Goal: Check status: Check status

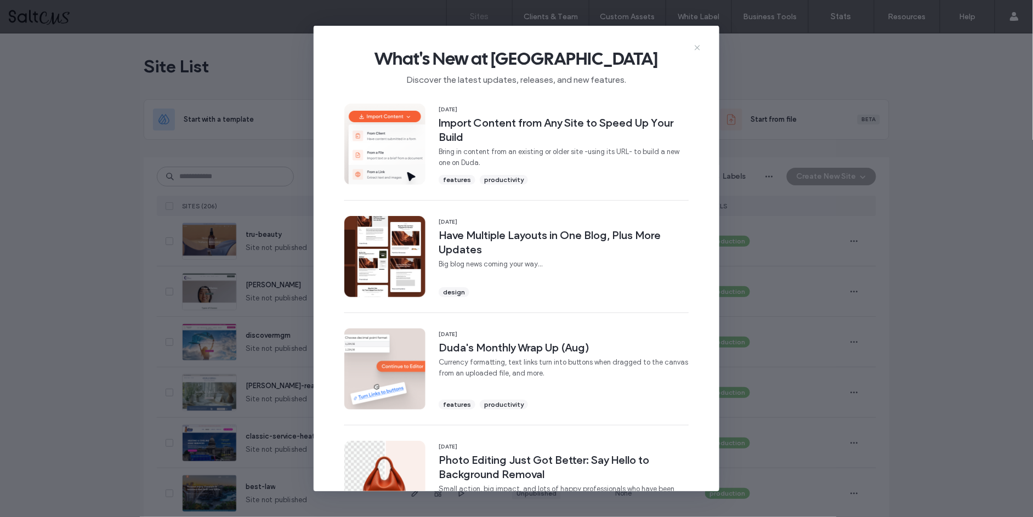
click at [696, 46] on use at bounding box center [697, 48] width 5 height 5
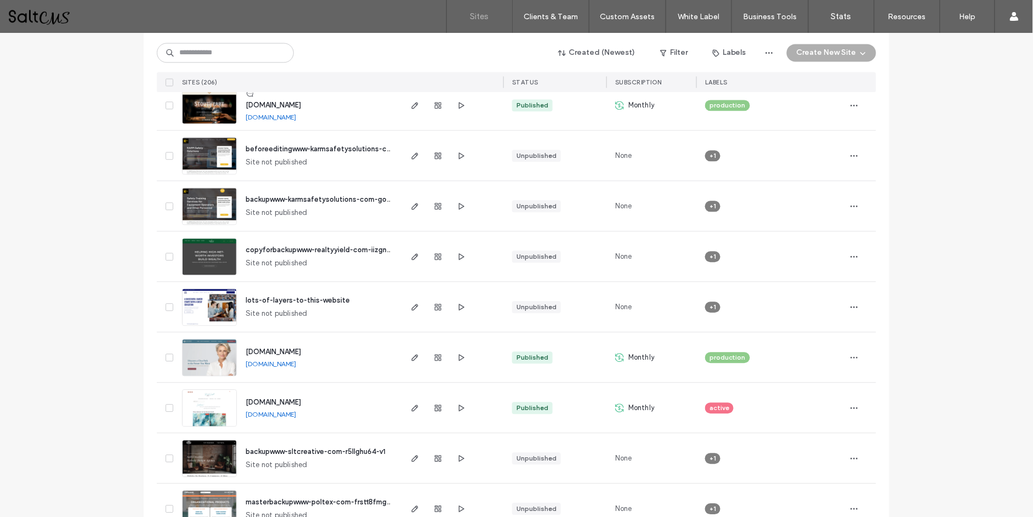
scroll to position [848, 0]
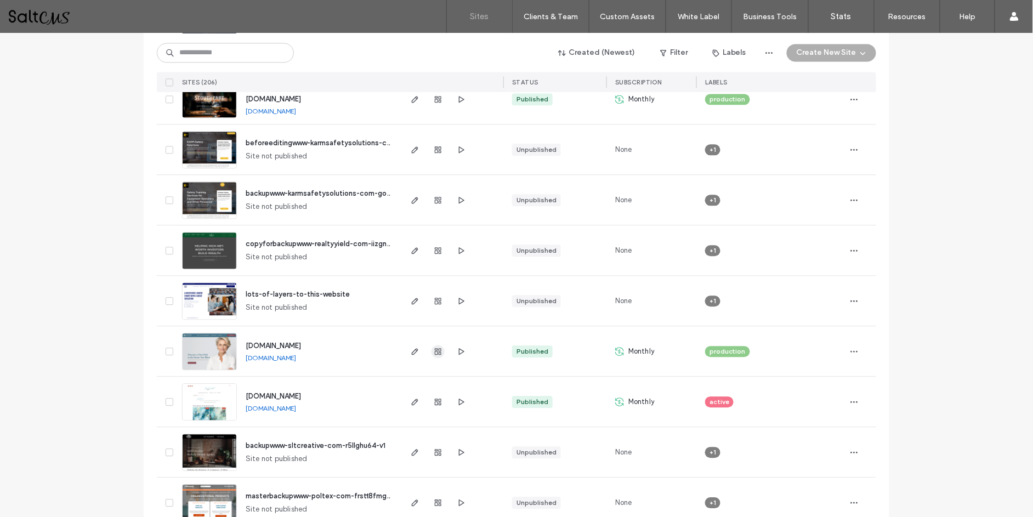
click at [436, 349] on icon "button" at bounding box center [438, 351] width 9 height 9
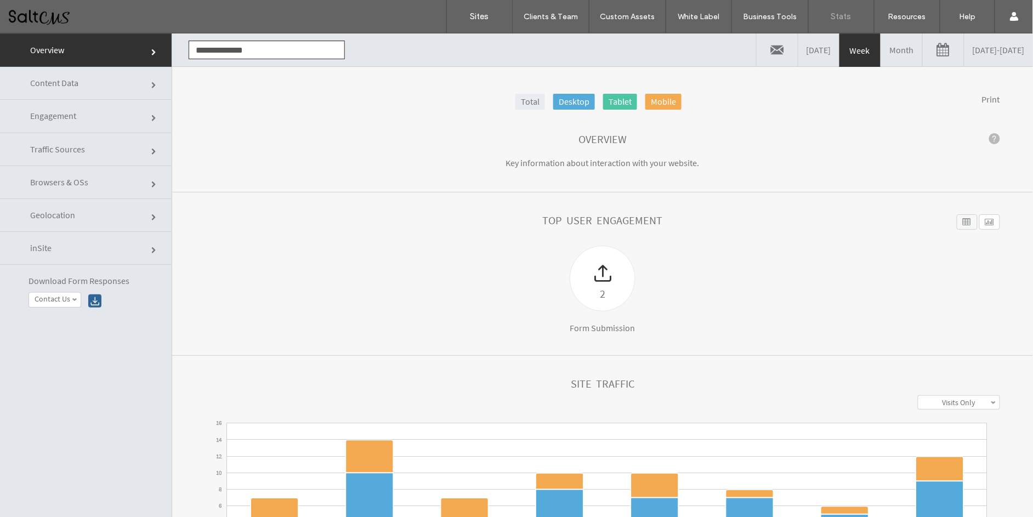
click at [881, 46] on link "Month" at bounding box center [901, 49] width 41 height 33
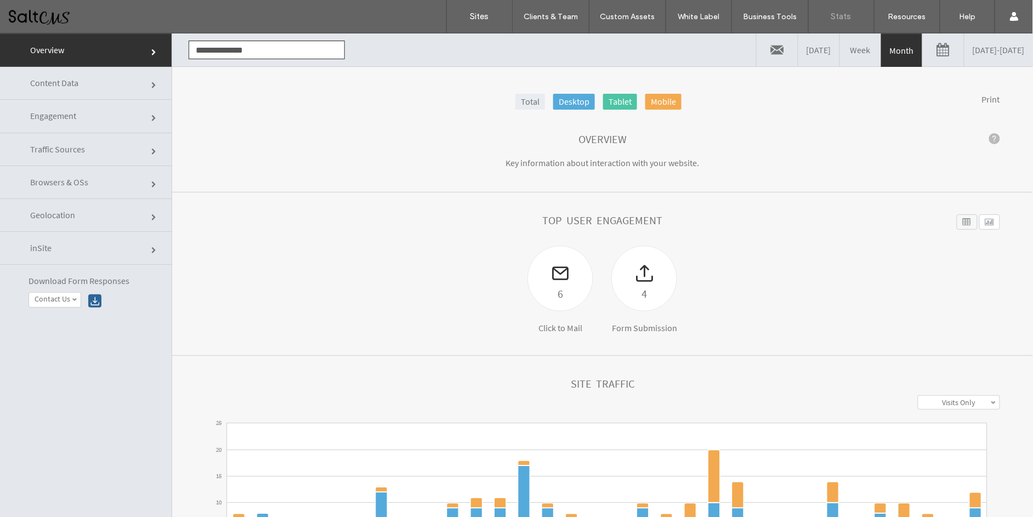
click at [965, 50] on link "[DATE] - [DATE]" at bounding box center [999, 49] width 69 height 33
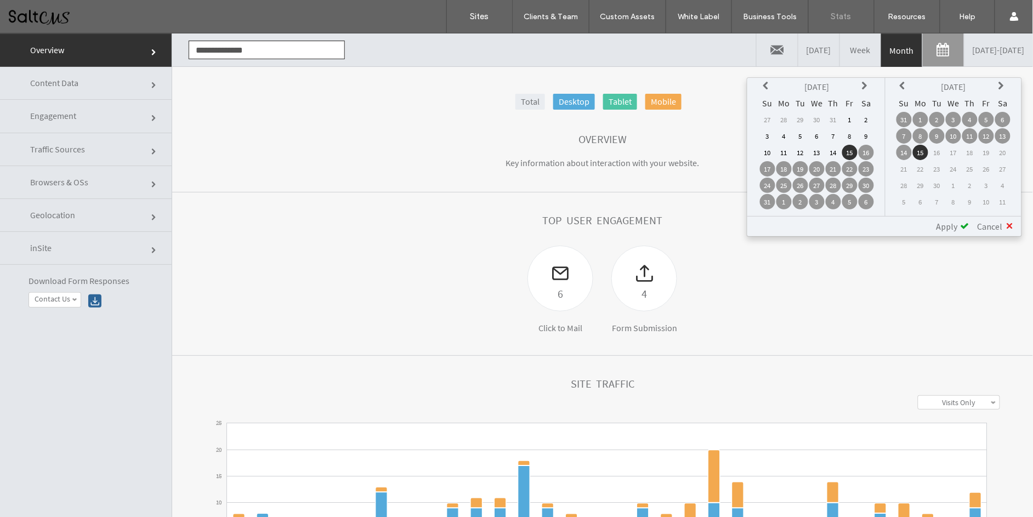
click at [765, 86] on icon at bounding box center [767, 85] width 9 height 9
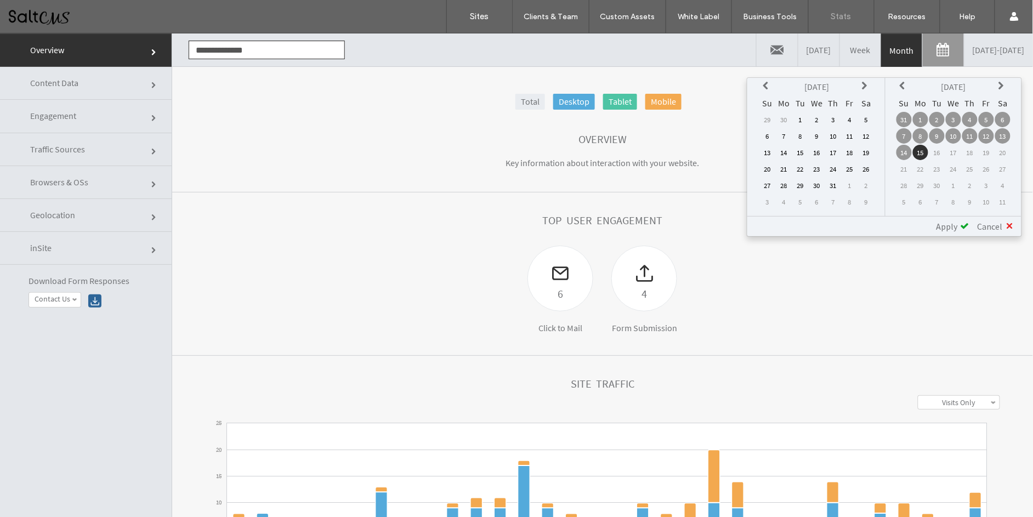
click at [765, 86] on icon at bounding box center [767, 85] width 9 height 9
click at [767, 135] on td "1" at bounding box center [767, 135] width 15 height 15
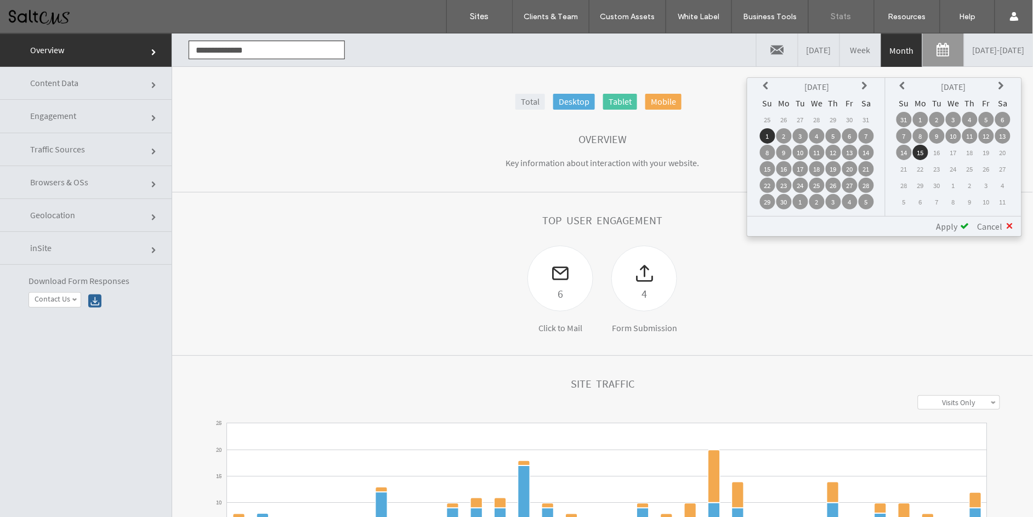
click at [901, 82] on icon at bounding box center [904, 85] width 9 height 9
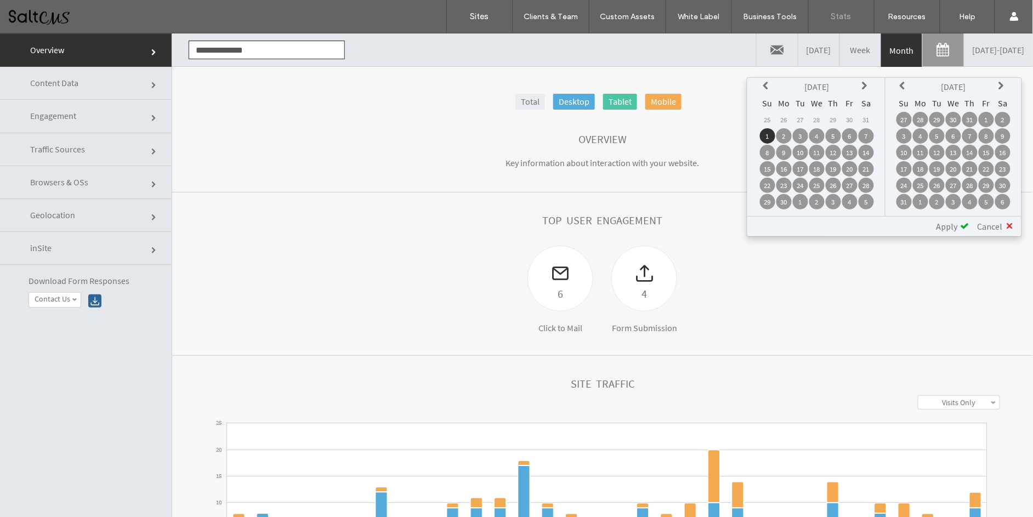
click at [901, 82] on icon at bounding box center [904, 85] width 9 height 9
click at [901, 84] on icon at bounding box center [904, 85] width 9 height 9
click at [916, 199] on td "30" at bounding box center [920, 201] width 15 height 15
click at [953, 231] on span "Apply" at bounding box center [947, 225] width 21 height 11
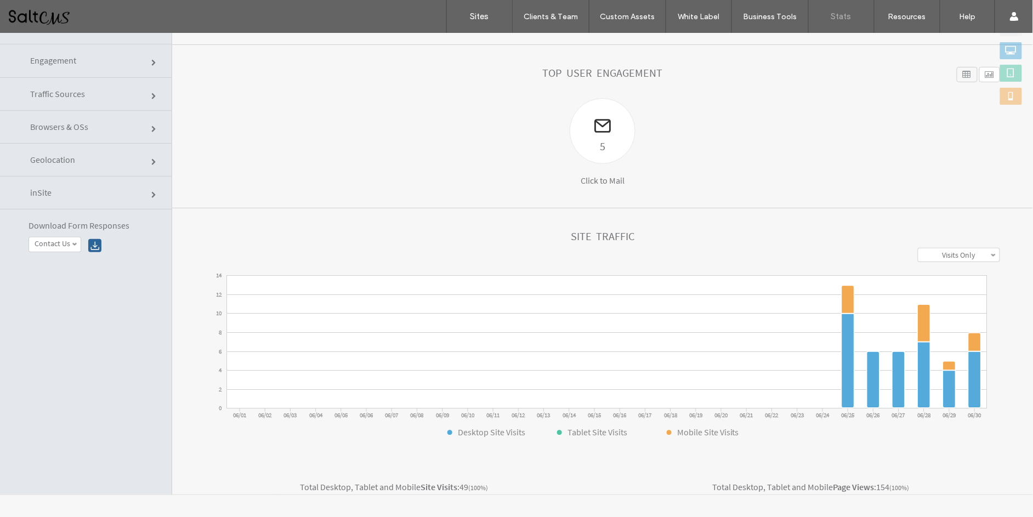
scroll to position [36, 0]
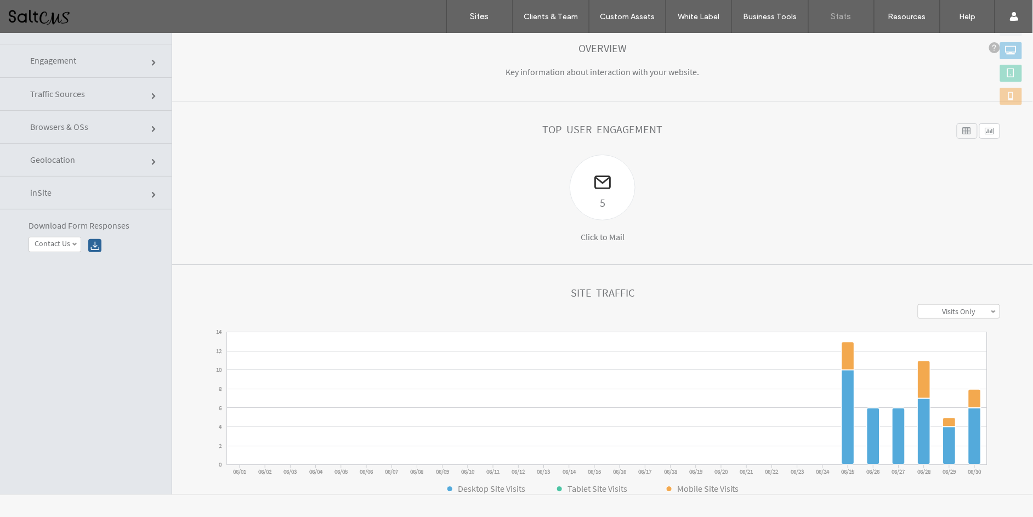
click at [957, 131] on div at bounding box center [967, 130] width 21 height 15
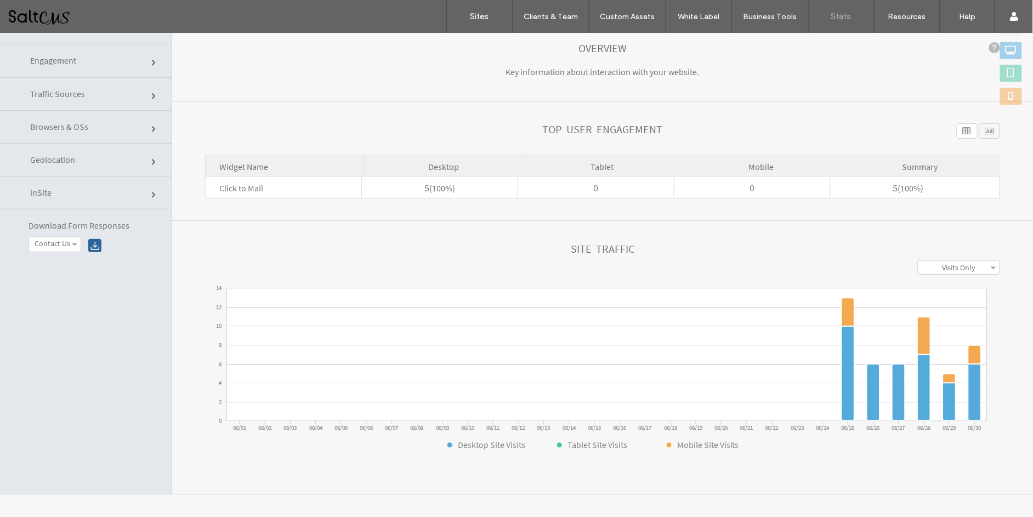
click at [980, 129] on div at bounding box center [990, 130] width 21 height 15
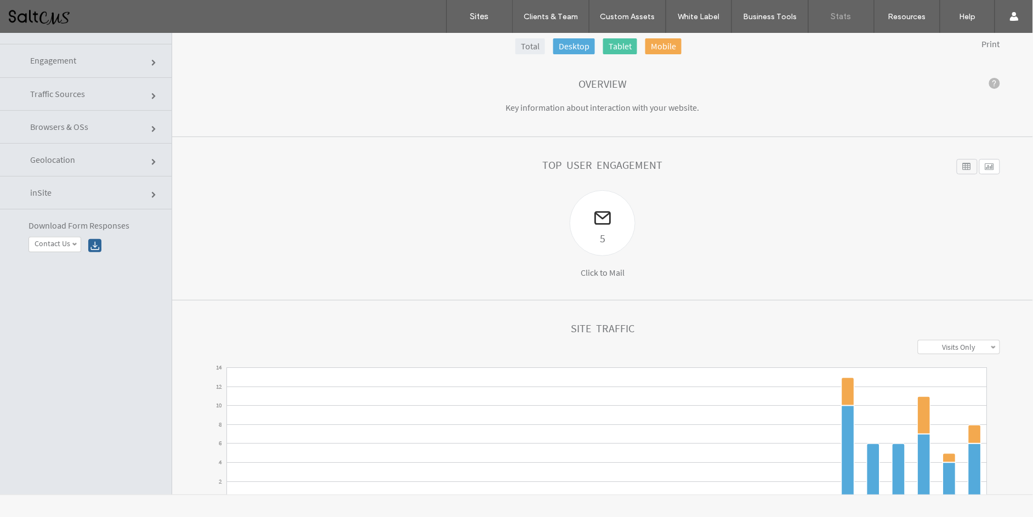
scroll to position [0, 0]
click at [982, 41] on link "Print" at bounding box center [991, 43] width 18 height 11
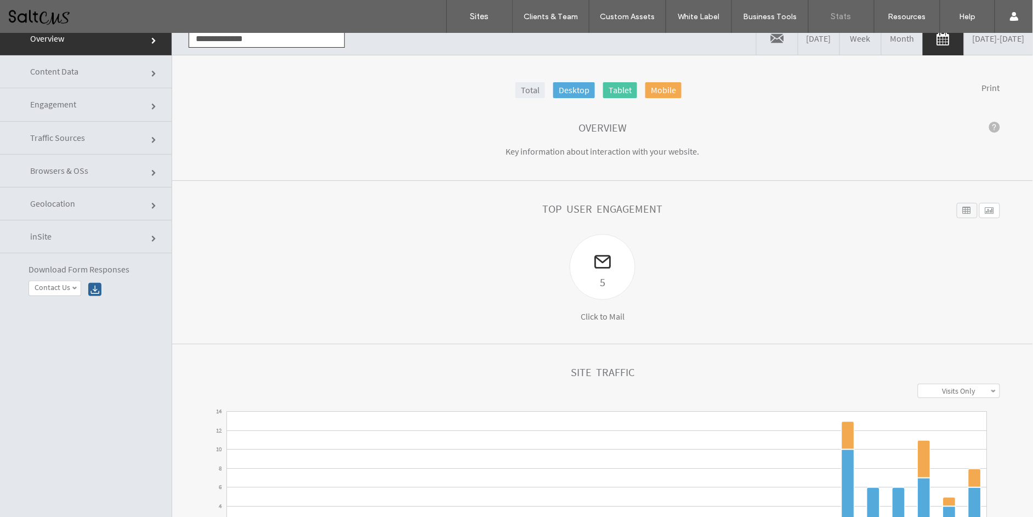
scroll to position [10, 0]
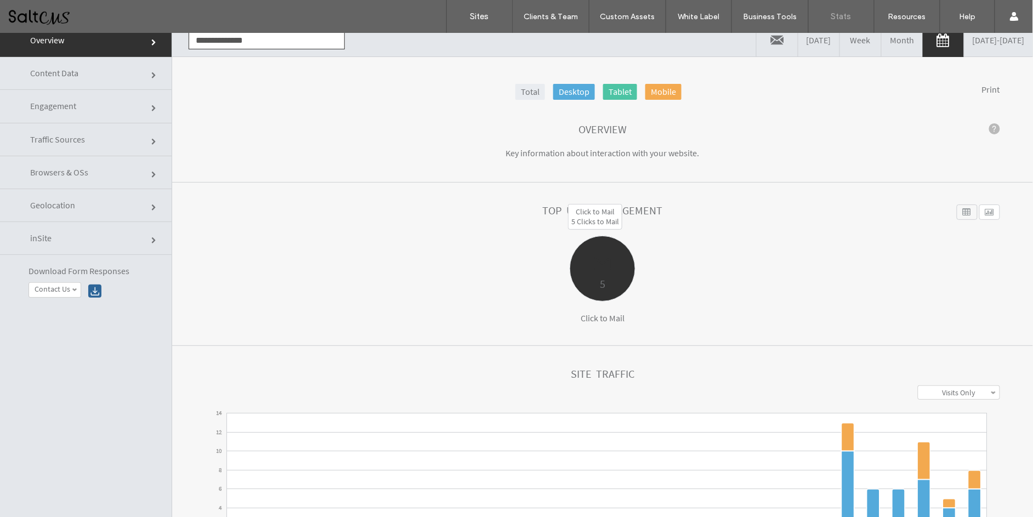
click at [602, 282] on div "5" at bounding box center [602, 283] width 65 height 18
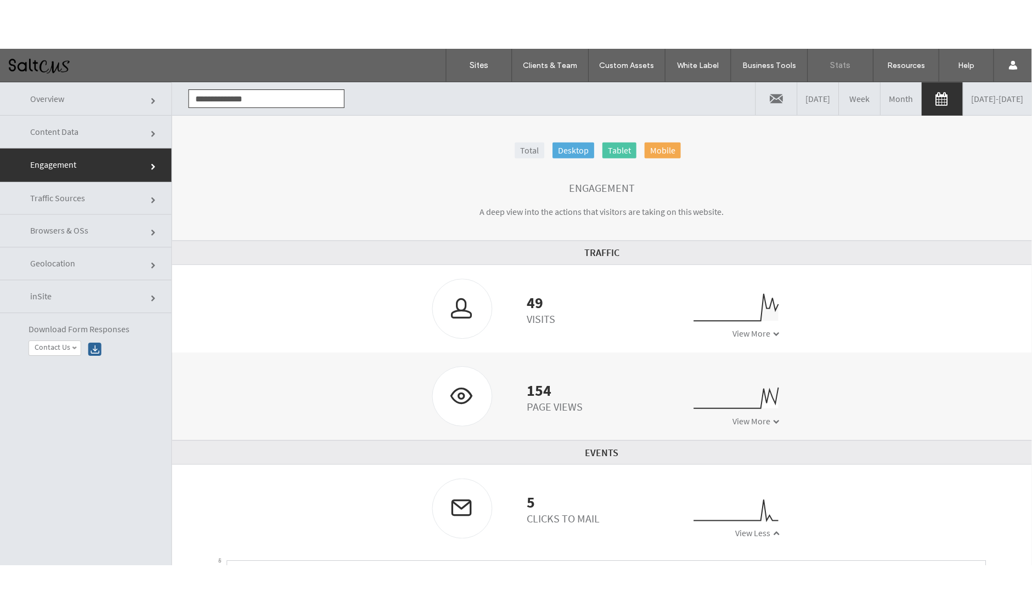
scroll to position [0, 0]
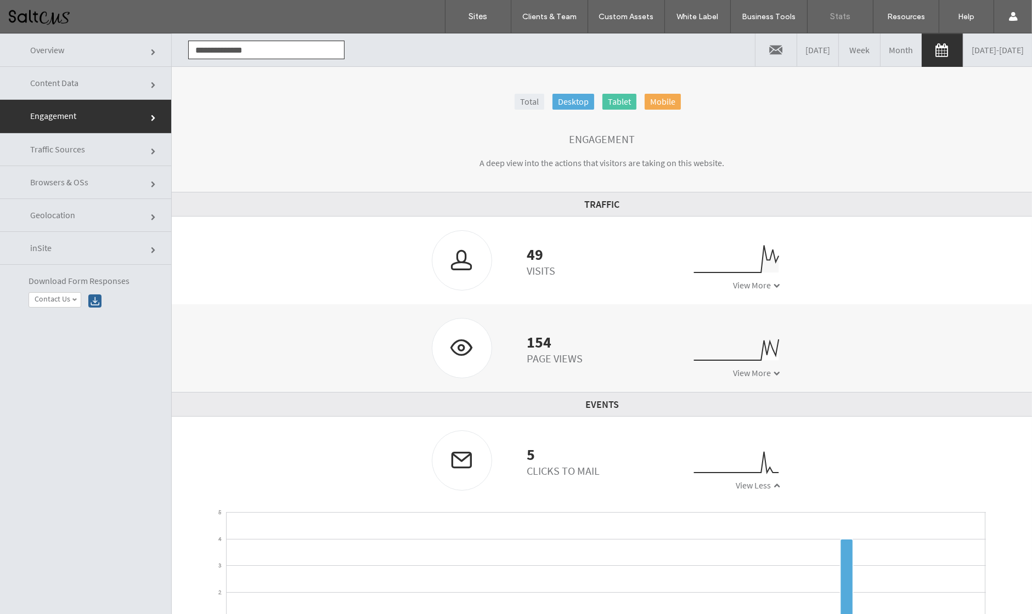
click at [758, 481] on span "View Less" at bounding box center [752, 485] width 35 height 11
click at [733, 483] on span "View More" at bounding box center [752, 485] width 38 height 11
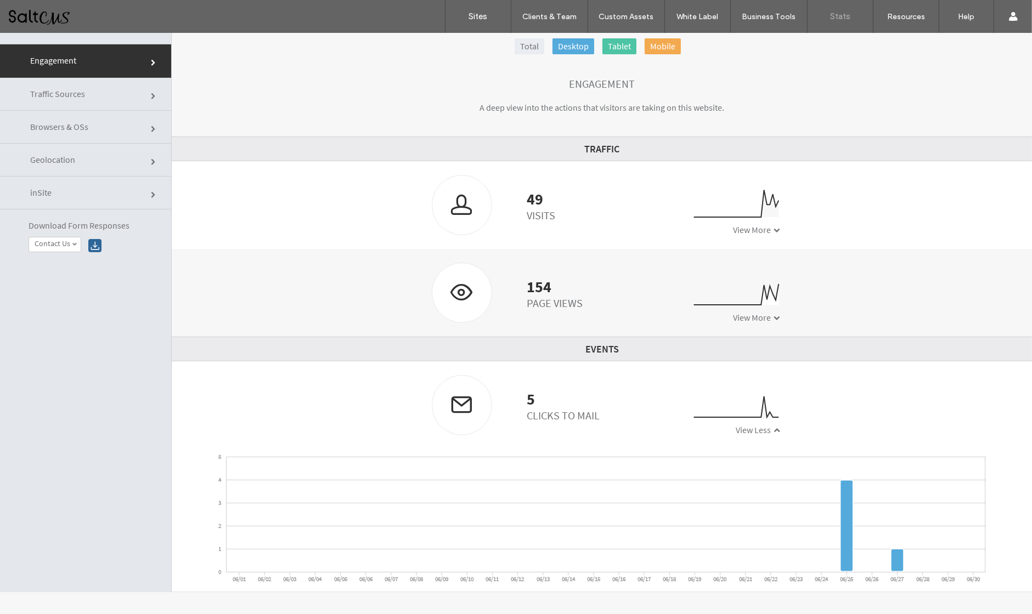
click at [758, 232] on span "View More" at bounding box center [752, 229] width 38 height 11
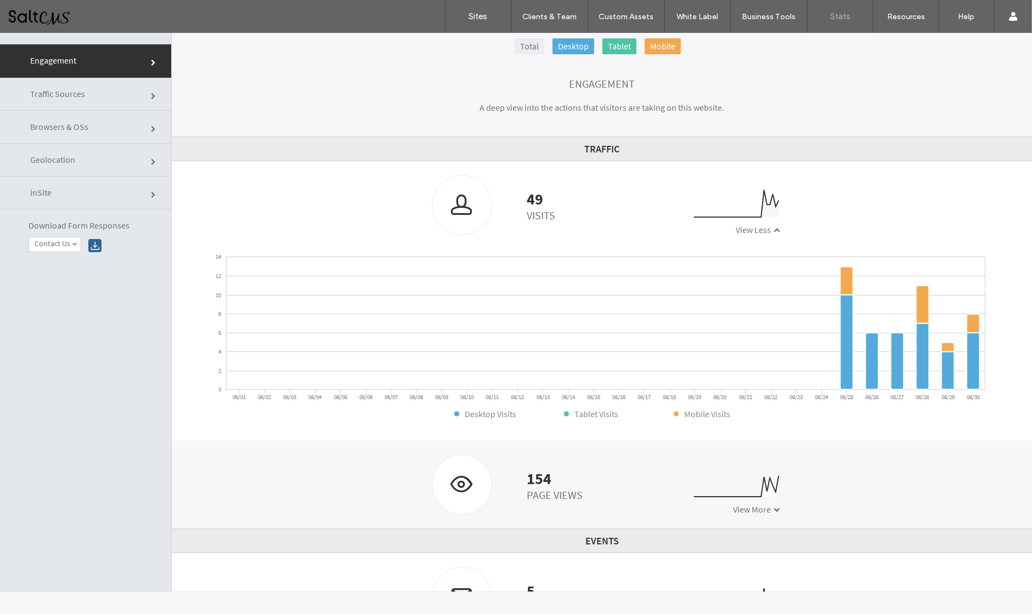
click at [741, 509] on span "View More" at bounding box center [752, 509] width 38 height 11
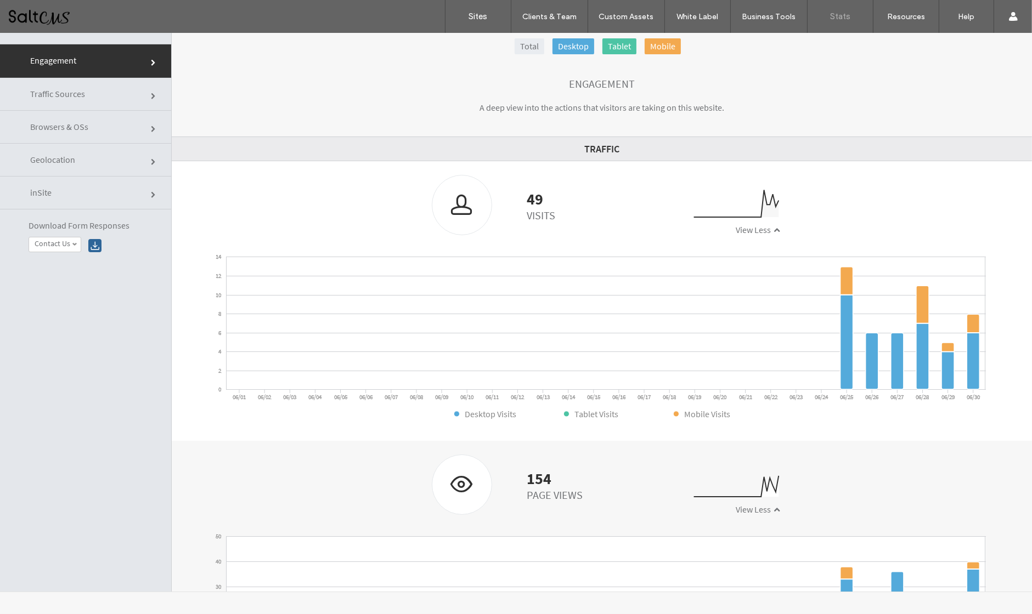
click at [854, 87] on div "Engagement" at bounding box center [602, 84] width 794 height 12
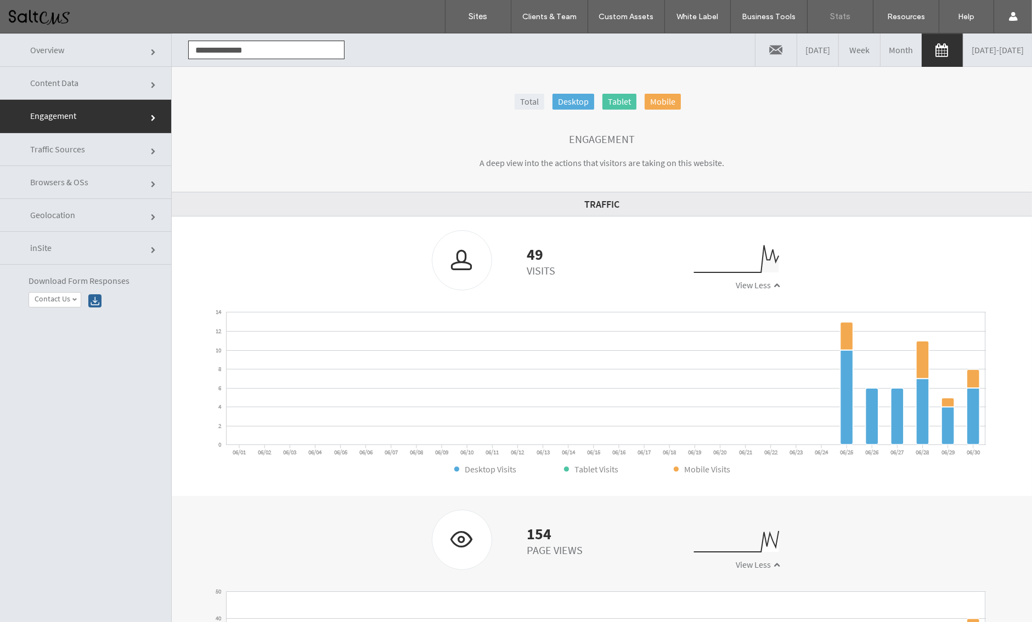
click at [963, 56] on link "06/01/2025 - 06/30/2025" at bounding box center [997, 49] width 69 height 33
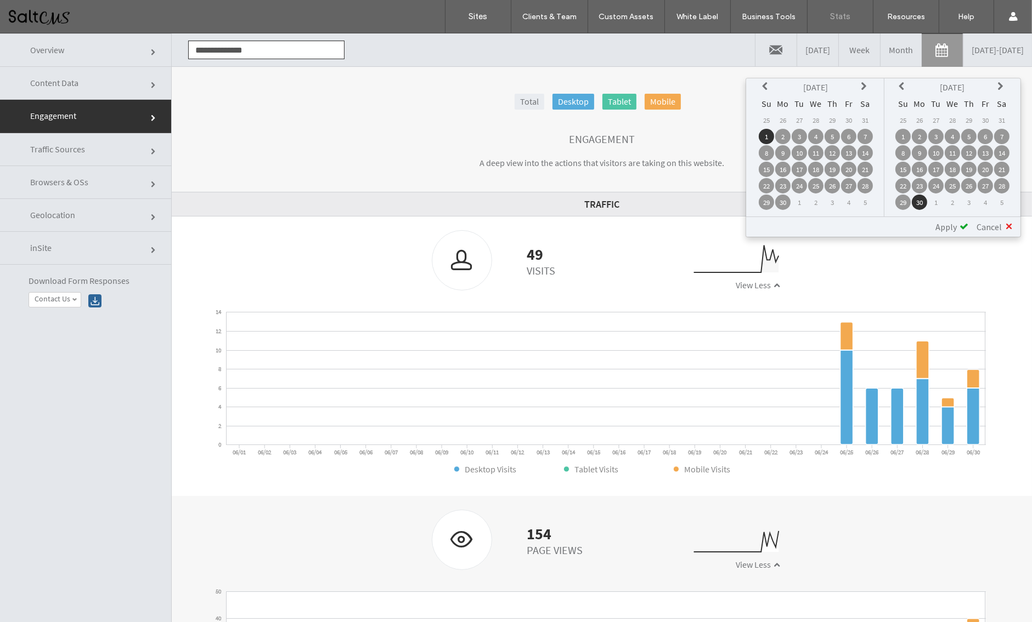
click at [858, 92] on th at bounding box center [864, 87] width 15 height 15
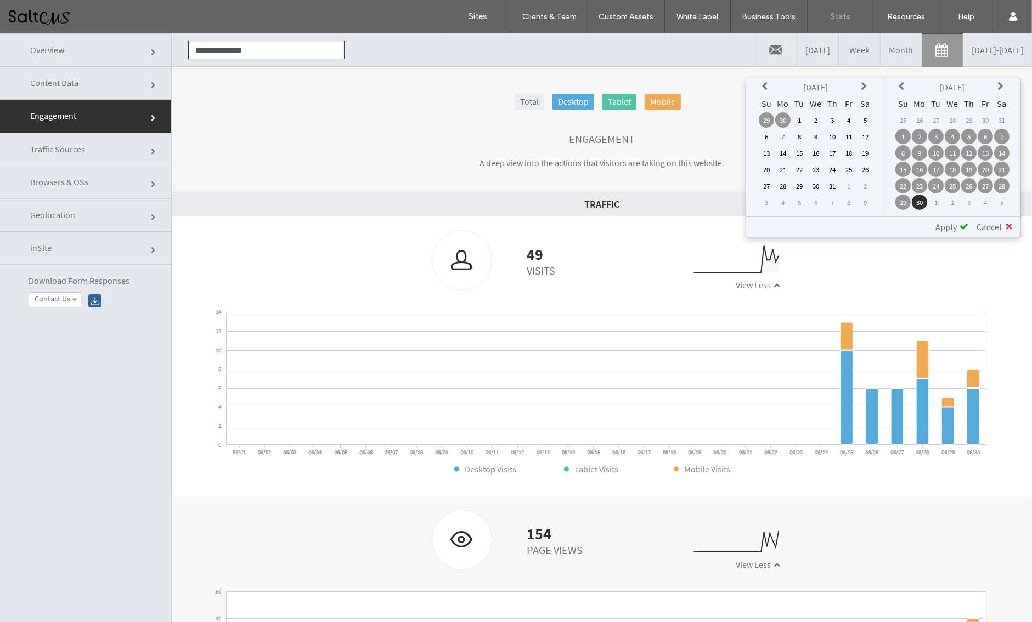
click at [803, 120] on td "1" at bounding box center [798, 119] width 15 height 15
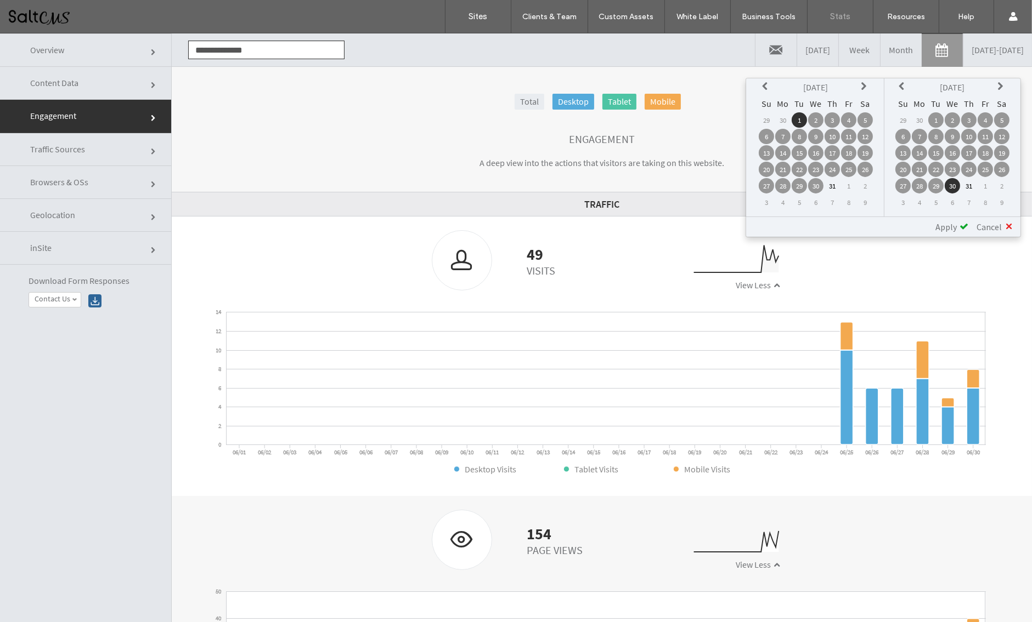
click at [955, 184] on td "30" at bounding box center [951, 185] width 15 height 15
click at [942, 224] on span "Apply" at bounding box center [945, 227] width 21 height 11
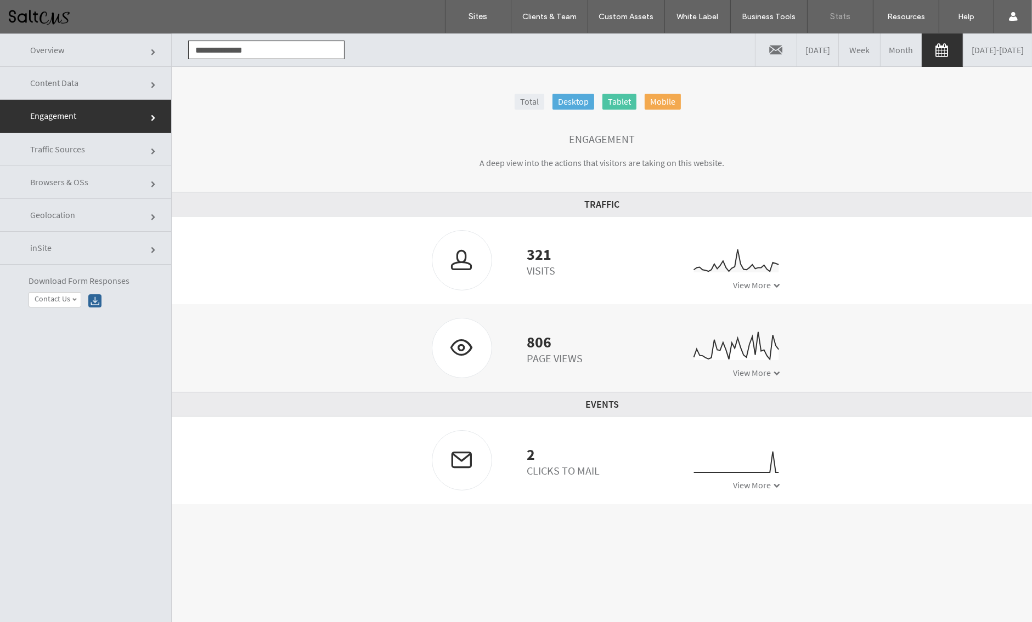
click at [757, 283] on span "View More" at bounding box center [752, 285] width 38 height 11
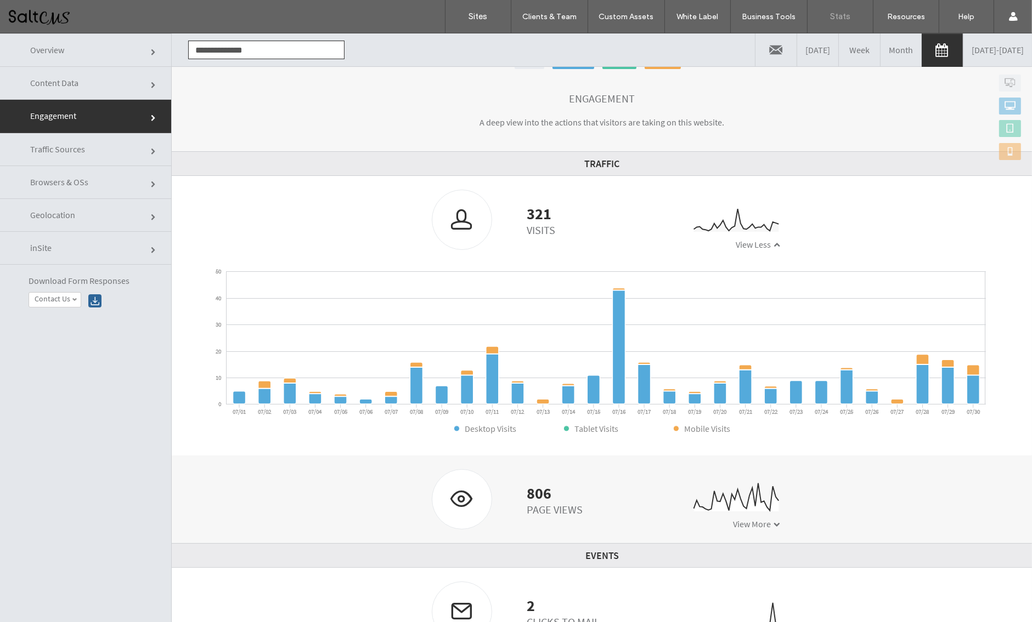
click at [751, 517] on span "View More" at bounding box center [752, 524] width 38 height 11
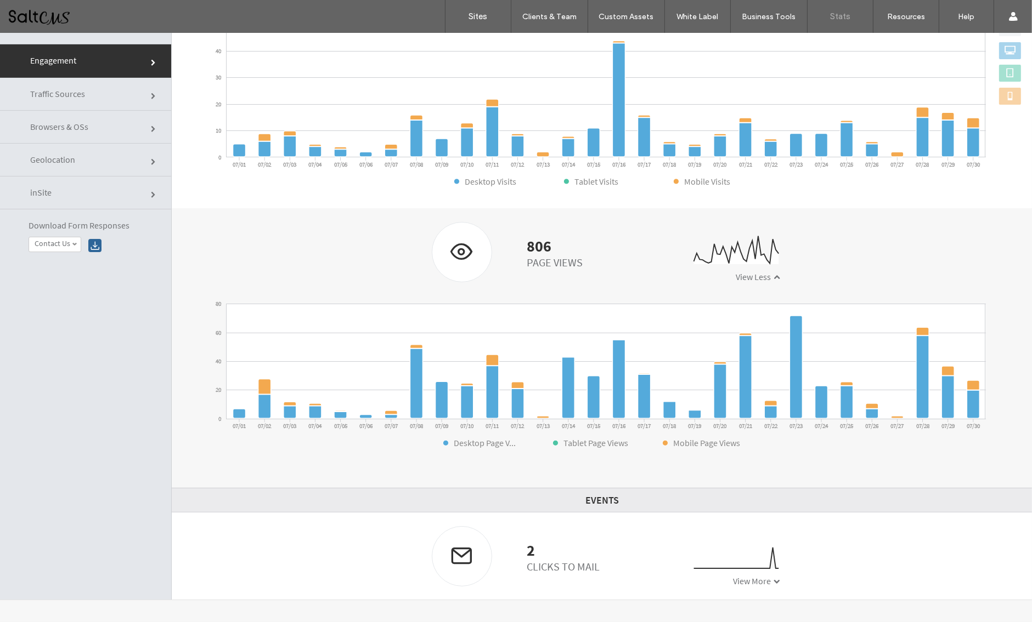
scroll to position [55, 0]
click at [752, 517] on span "View More" at bounding box center [752, 581] width 38 height 11
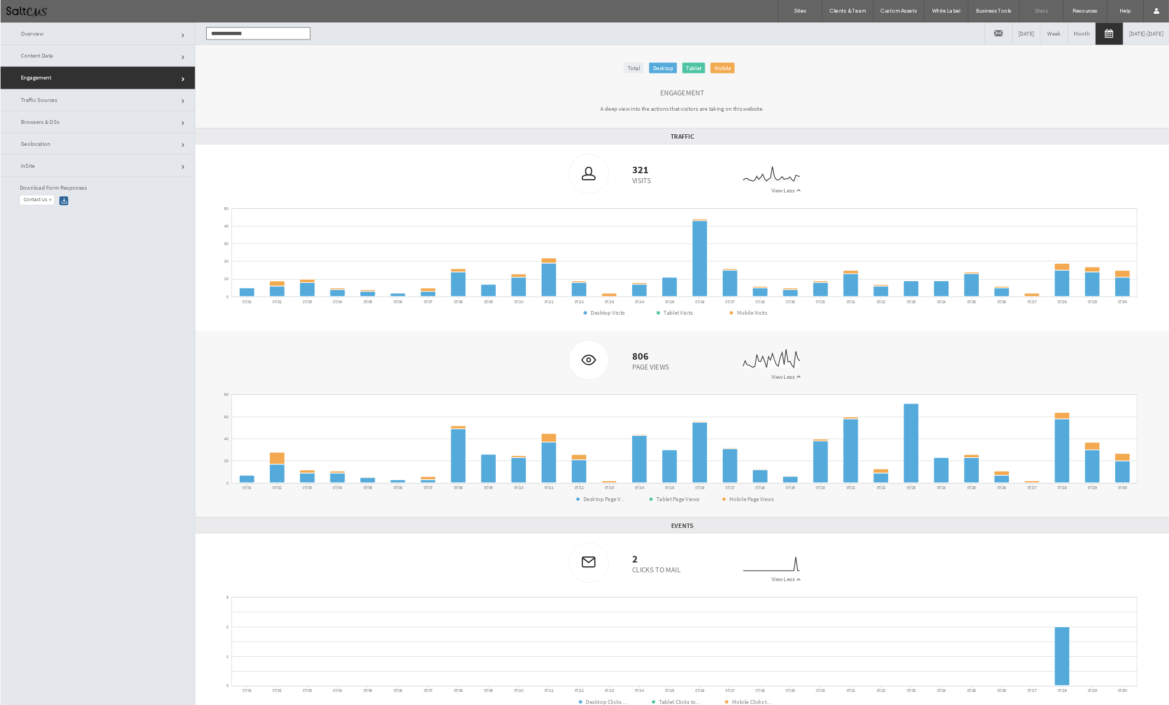
scroll to position [0, 0]
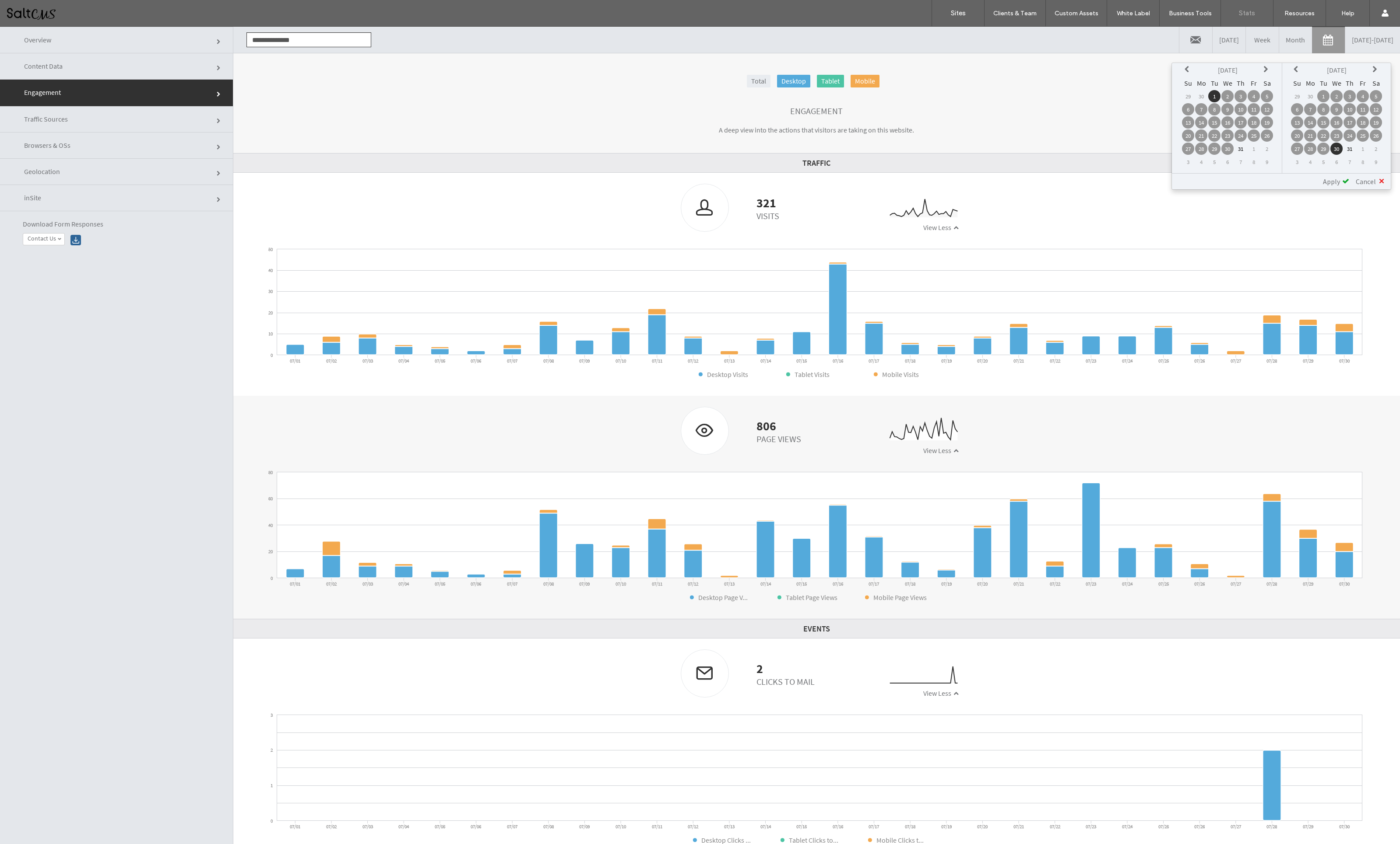
click at [825, 69] on icon at bounding box center [1267, 69] width 7 height 7
click at [825, 96] on td "1" at bounding box center [1253, 96] width 12 height 12
click at [825, 150] on td "30" at bounding box center [1375, 148] width 12 height 12
click at [825, 182] on span "Apply" at bounding box center [1331, 181] width 17 height 9
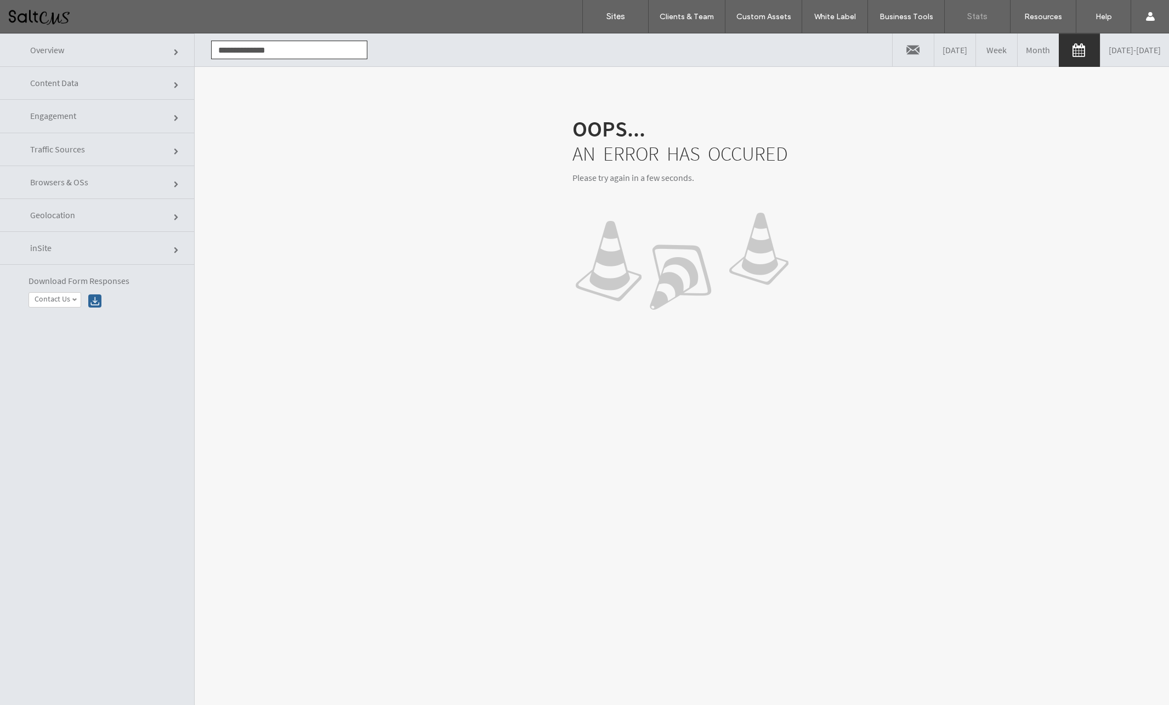
click at [1033, 53] on link "08/01/2025 - 08/30/2025" at bounding box center [1135, 49] width 69 height 33
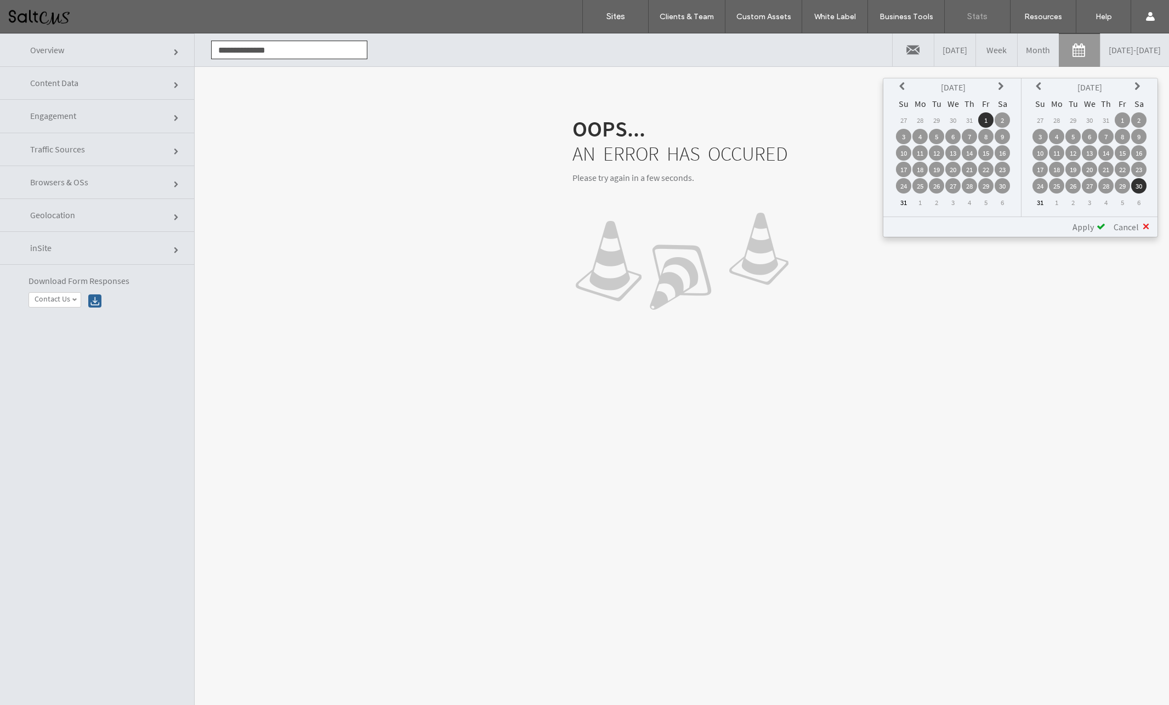
click at [902, 88] on icon at bounding box center [903, 86] width 9 height 9
click at [1018, 44] on link "Month" at bounding box center [1038, 49] width 41 height 33
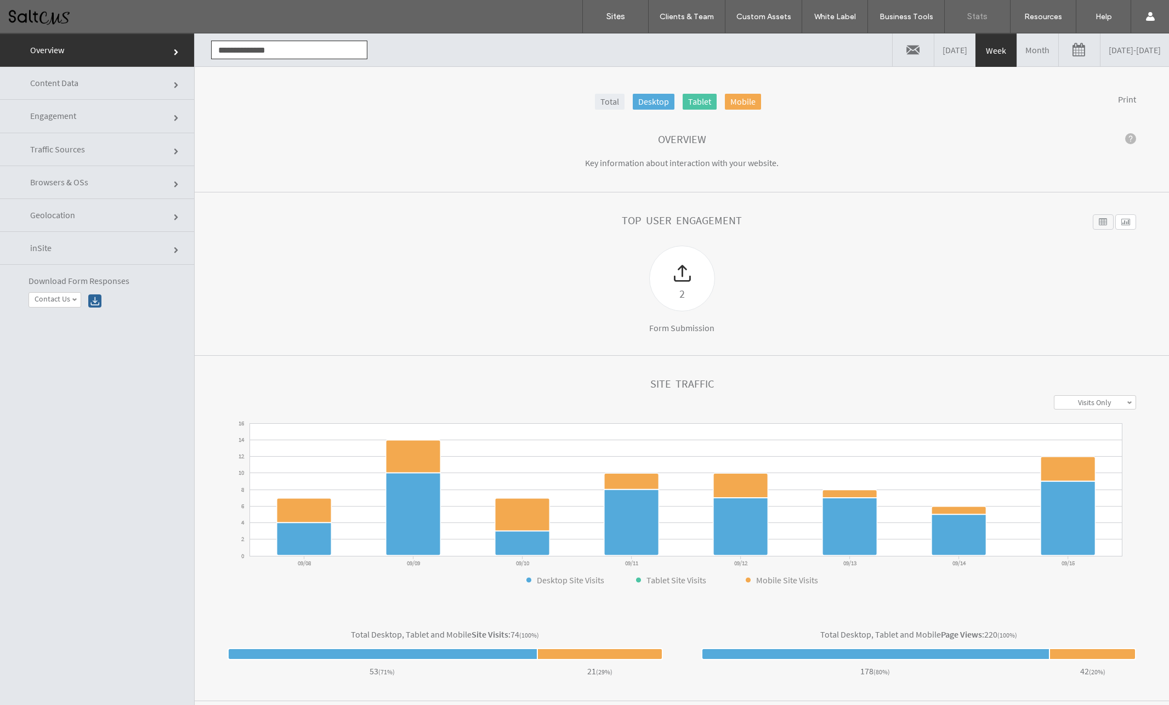
click at [1110, 54] on link "09/08/2025 - 09/15/2025" at bounding box center [1135, 49] width 69 height 33
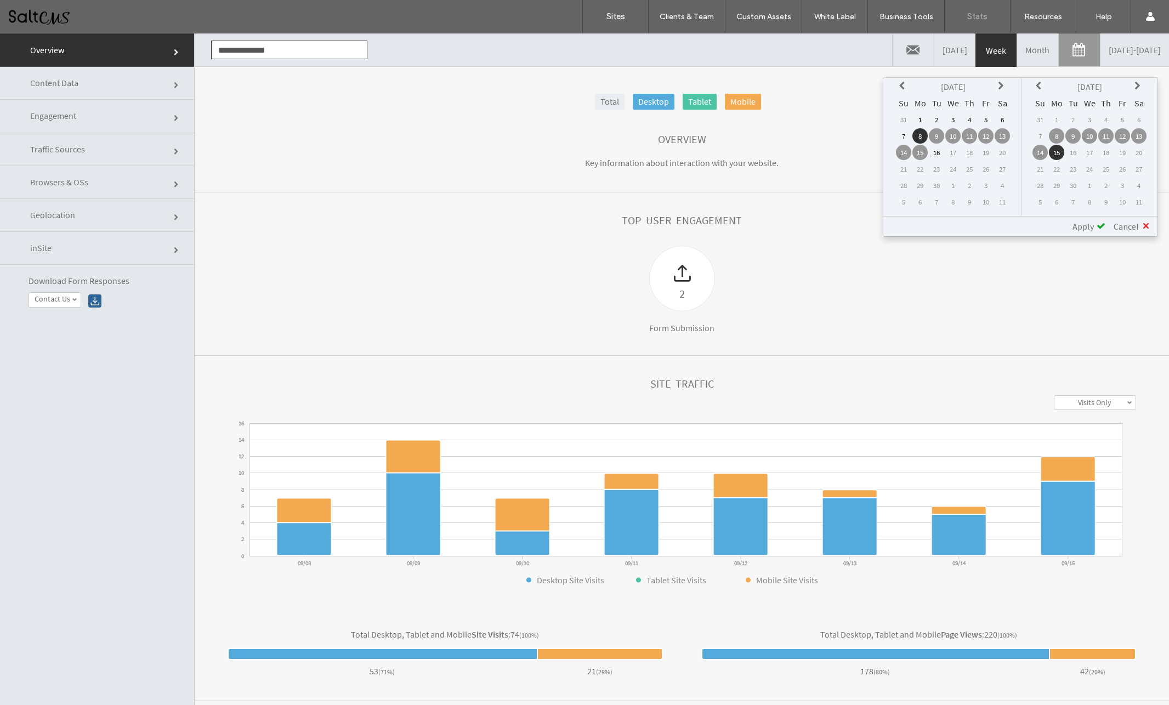
click at [901, 84] on icon at bounding box center [903, 86] width 9 height 9
click at [983, 121] on td "1" at bounding box center [985, 119] width 15 height 15
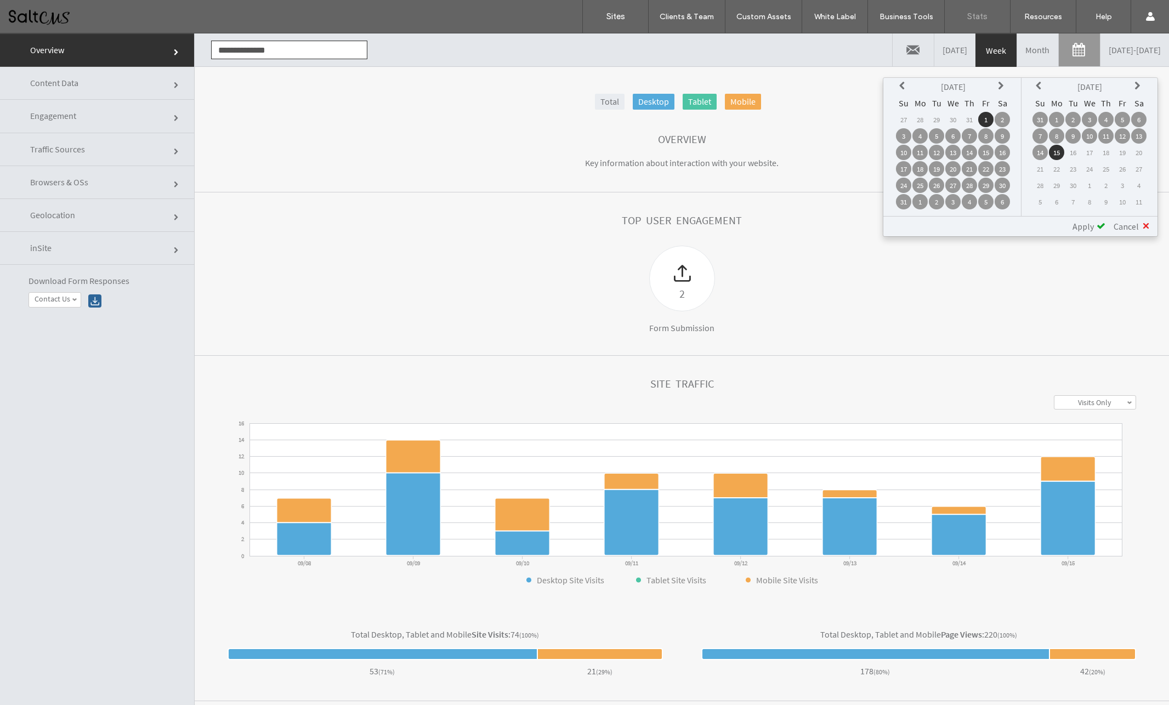
click at [1041, 84] on icon at bounding box center [1040, 86] width 9 height 9
click at [1039, 201] on td "31" at bounding box center [1040, 201] width 15 height 15
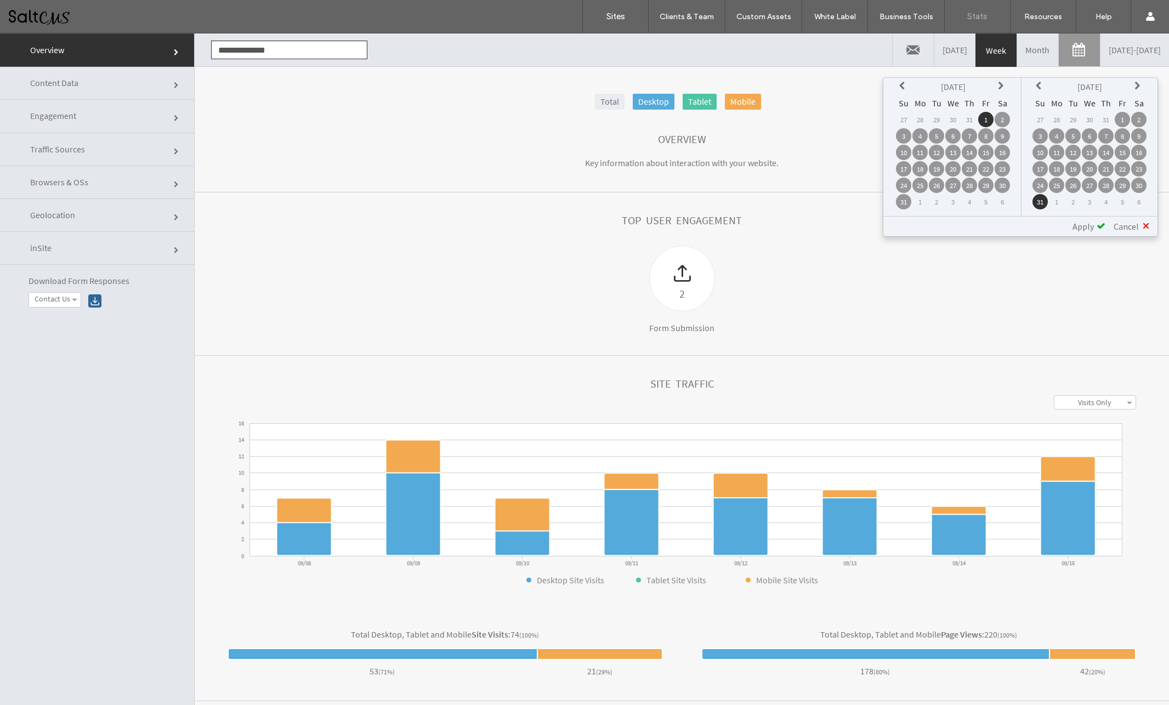
click at [1085, 227] on span "Apply" at bounding box center [1083, 226] width 21 height 11
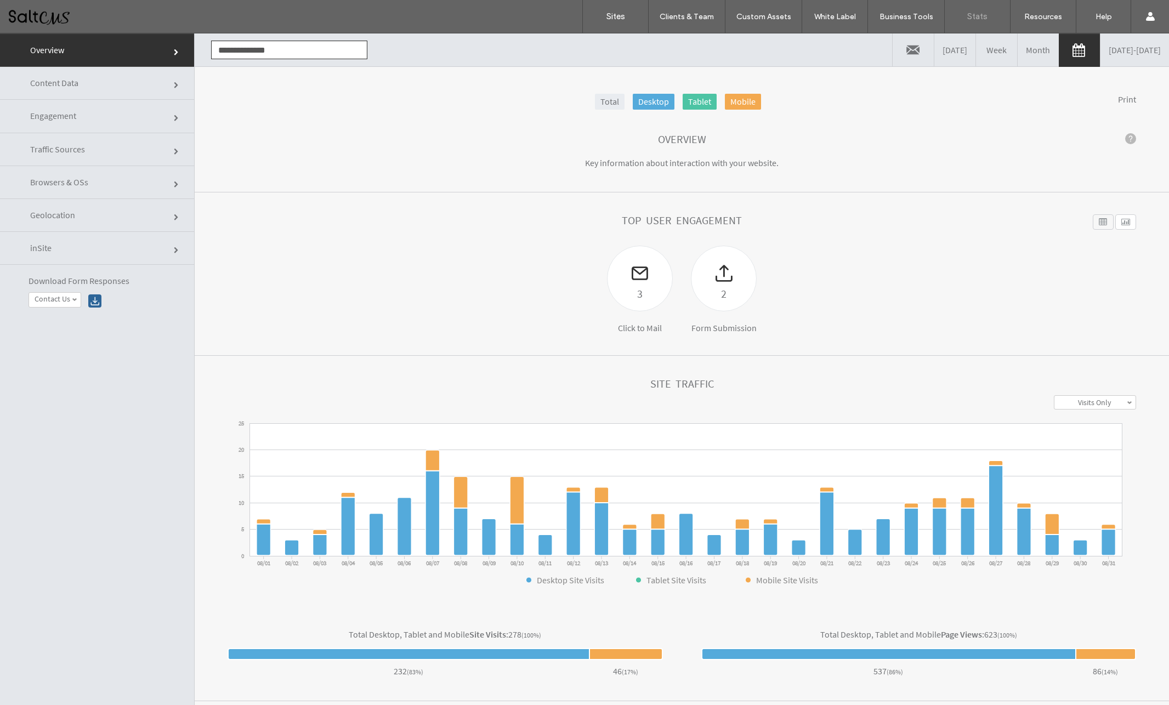
scroll to position [4, 0]
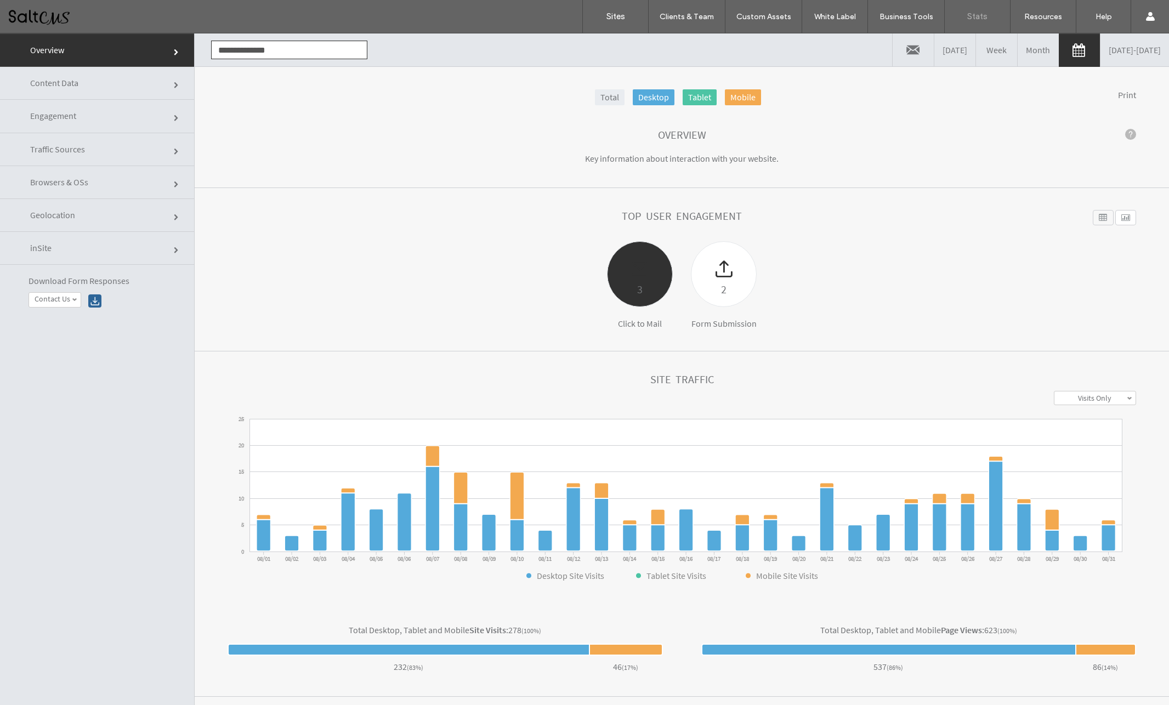
click at [635, 286] on div "3" at bounding box center [640, 289] width 65 height 18
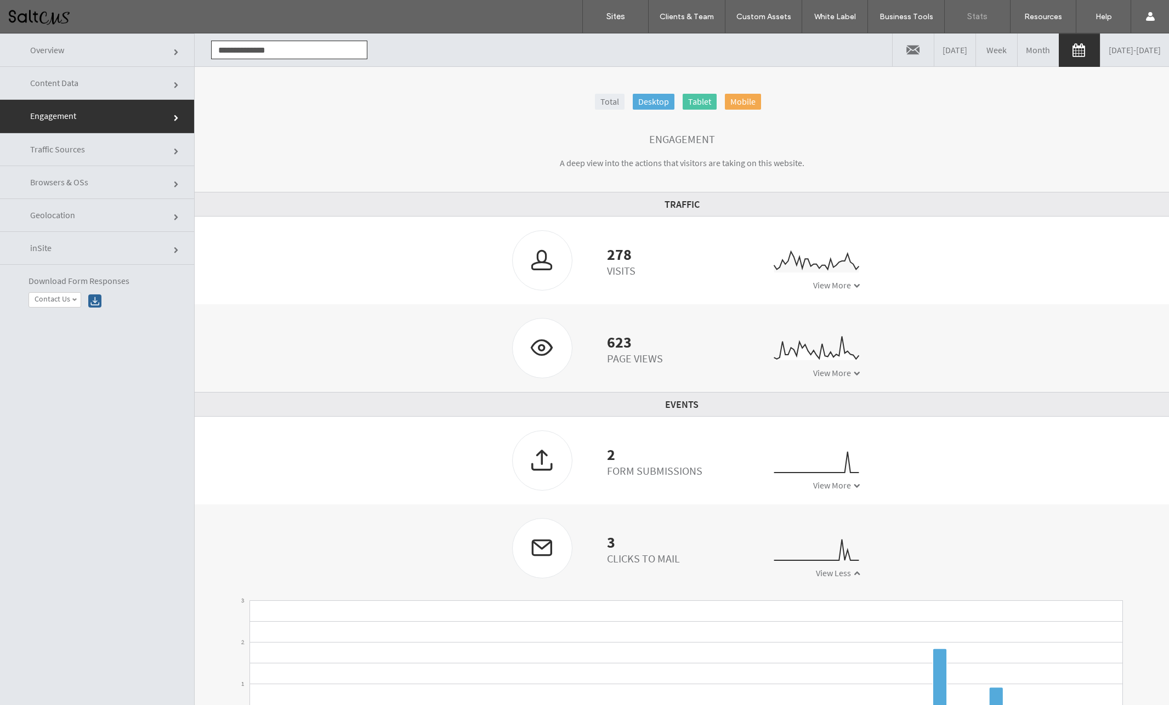
scroll to position [46, 0]
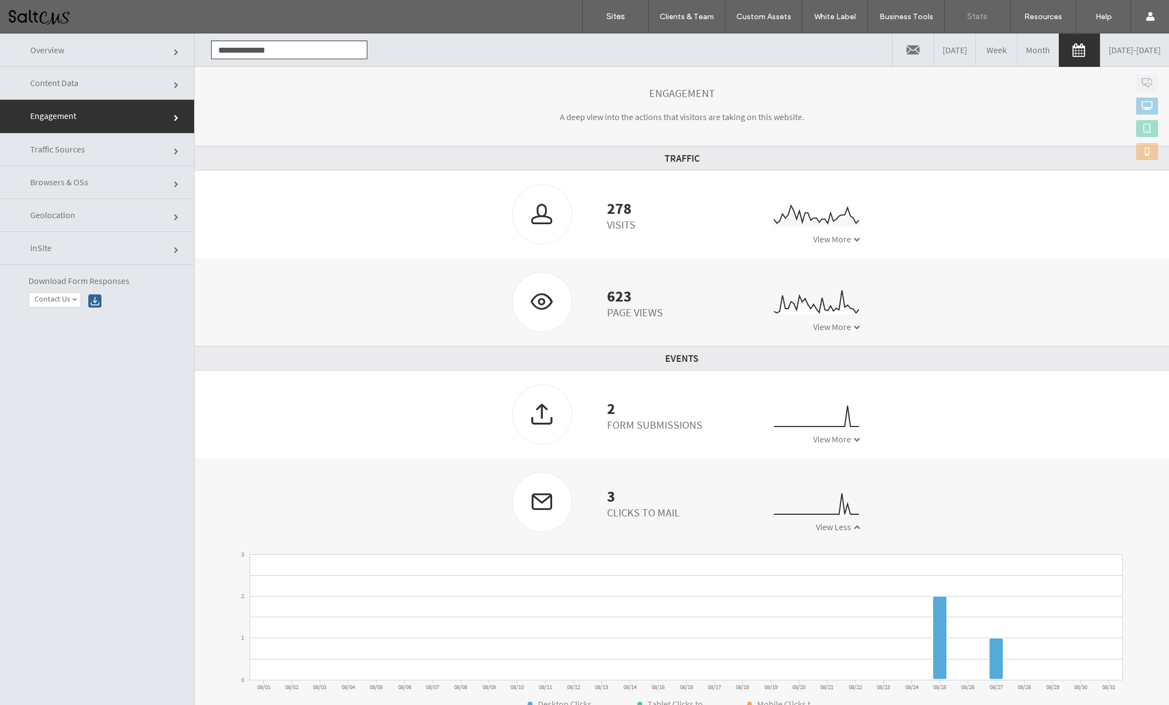
click at [834, 238] on span "View More" at bounding box center [832, 239] width 38 height 11
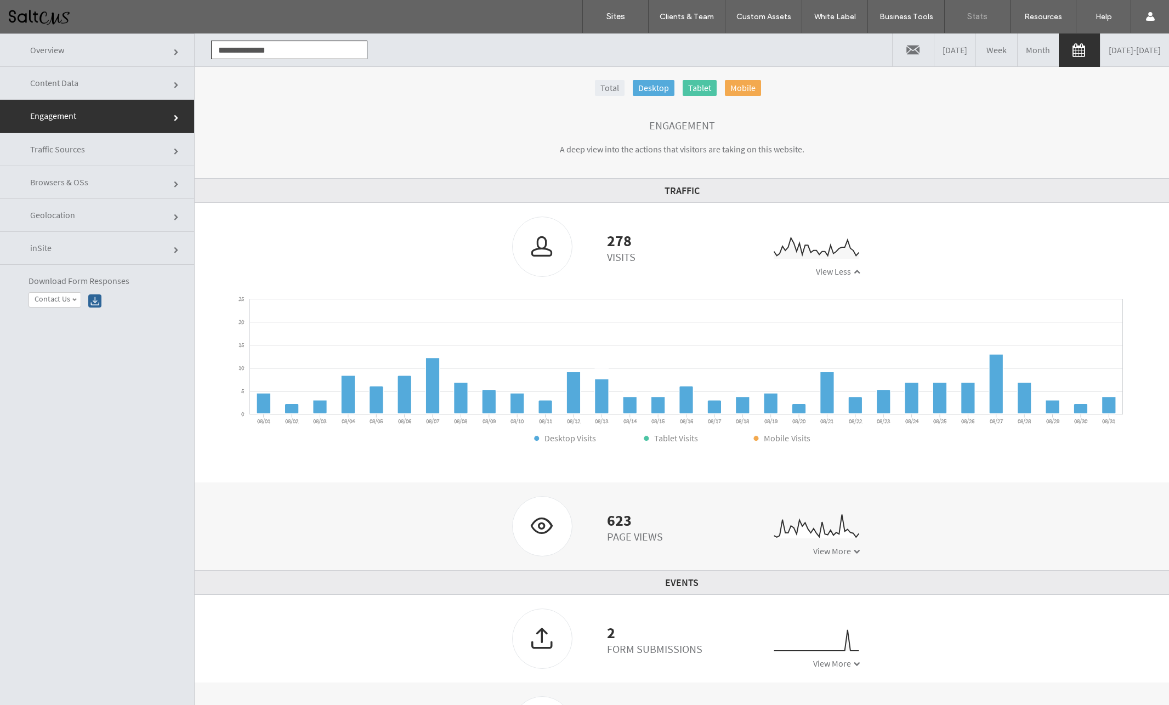
scroll to position [0, 0]
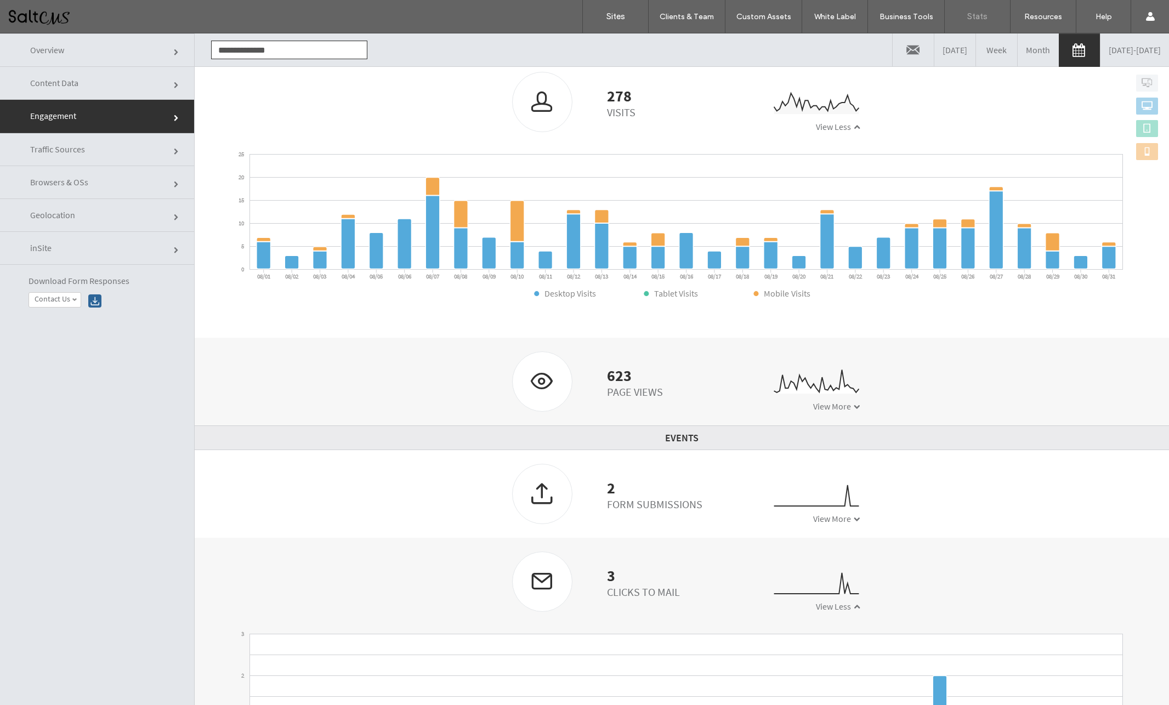
click at [833, 407] on span "View More" at bounding box center [832, 406] width 38 height 11
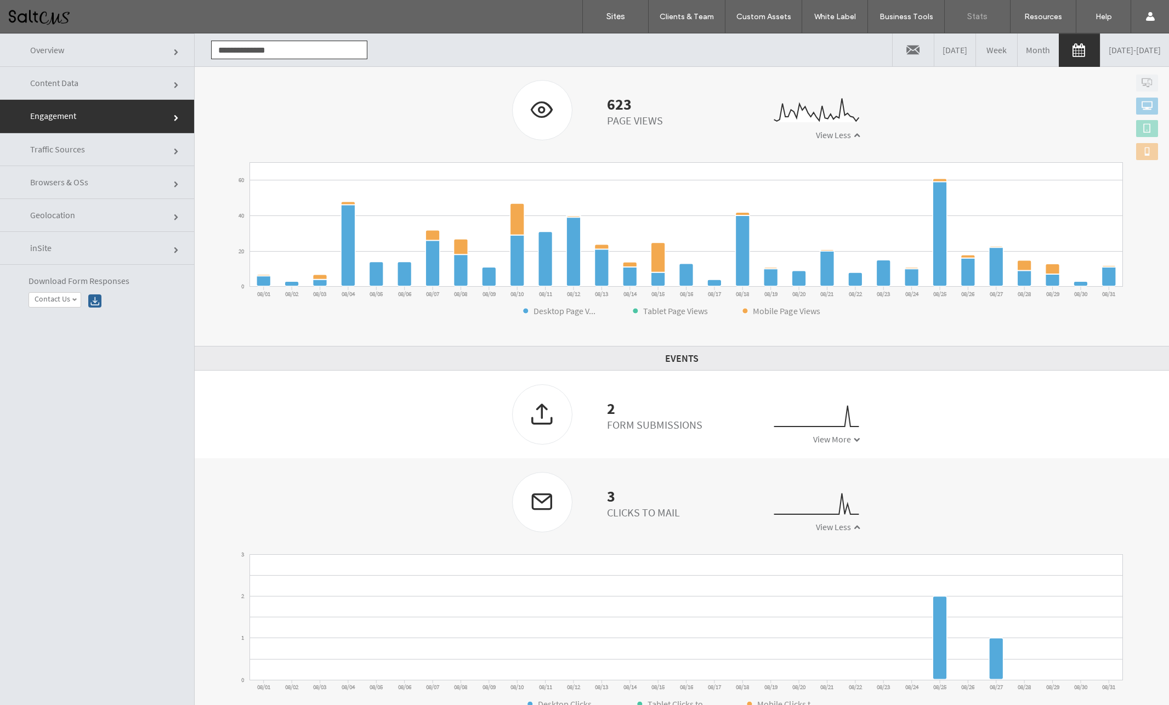
click at [842, 438] on span "View More" at bounding box center [832, 439] width 38 height 11
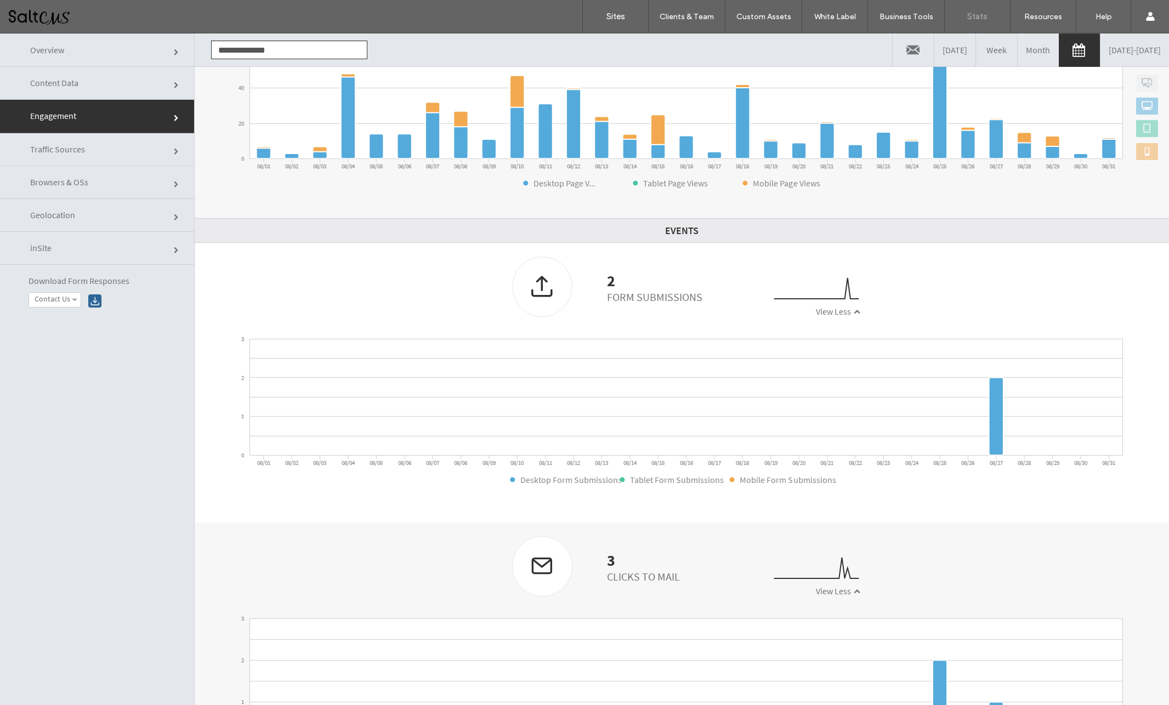
scroll to position [598, 0]
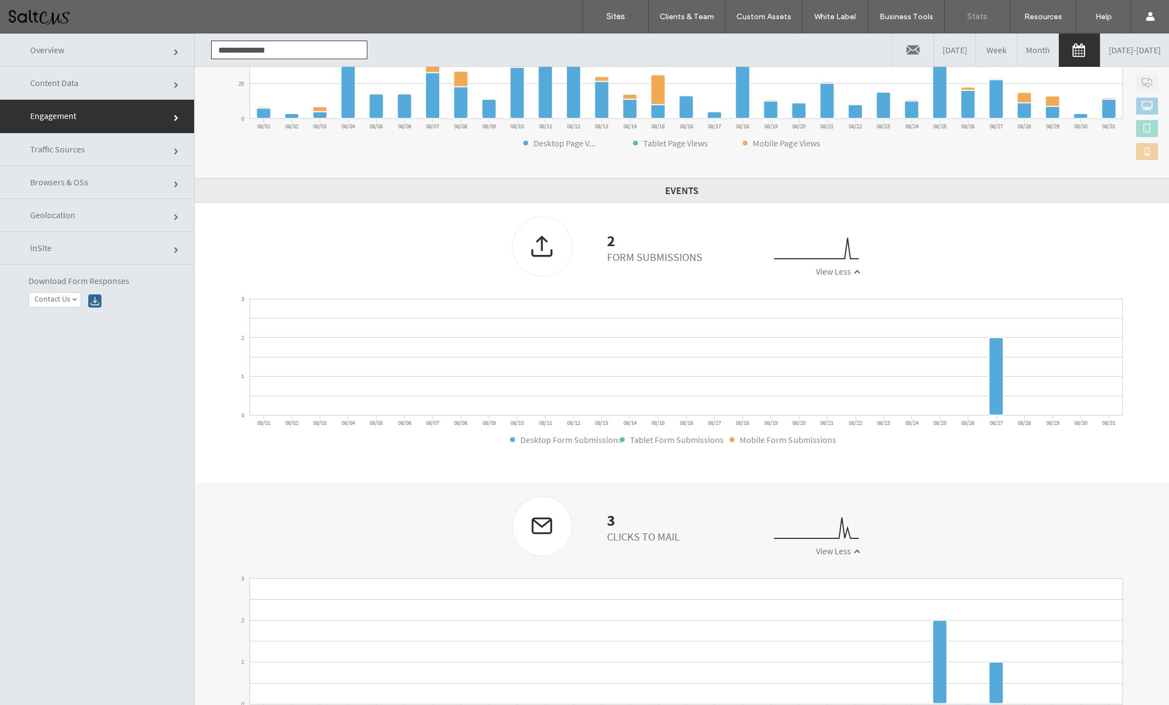
click at [825, 556] on span "View Less" at bounding box center [833, 551] width 35 height 11
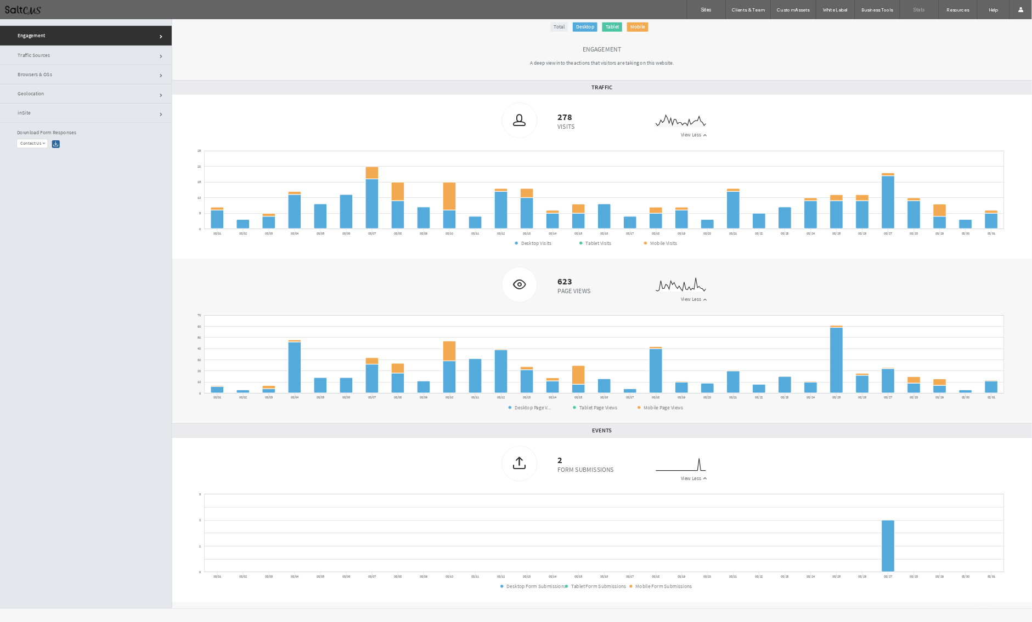
scroll to position [0, 0]
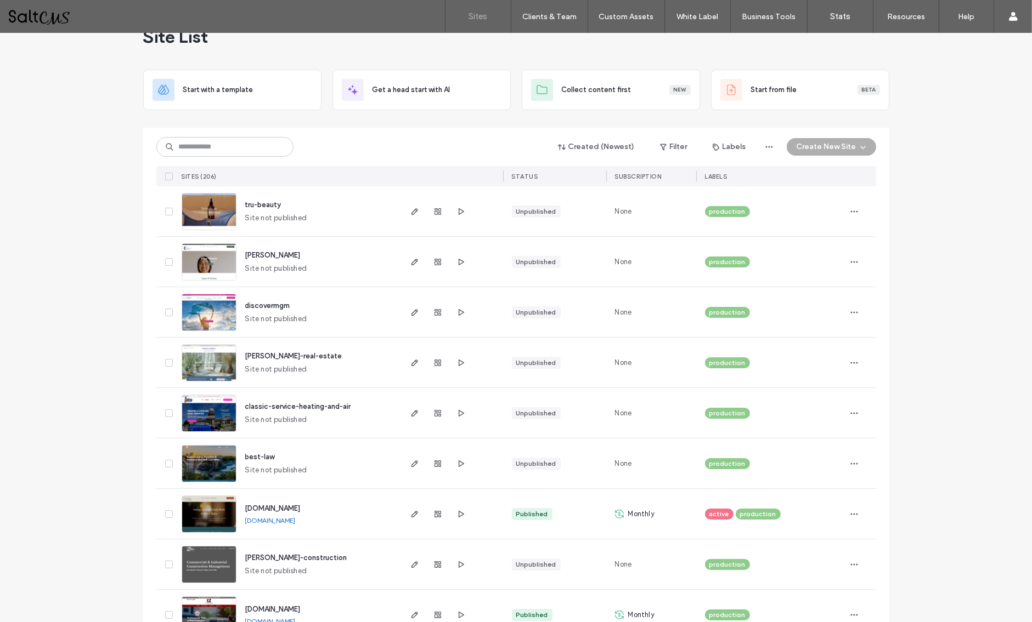
scroll to position [30, 0]
click at [220, 142] on input at bounding box center [224, 147] width 137 height 20
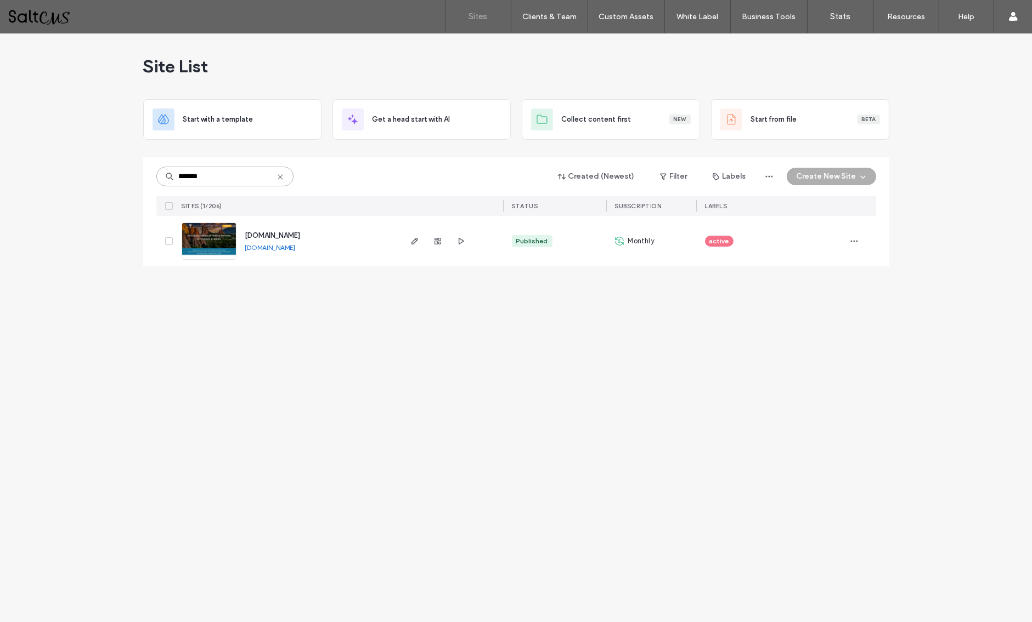
scroll to position [0, 0]
type input "*******"
click at [440, 241] on icon "button" at bounding box center [437, 241] width 9 height 9
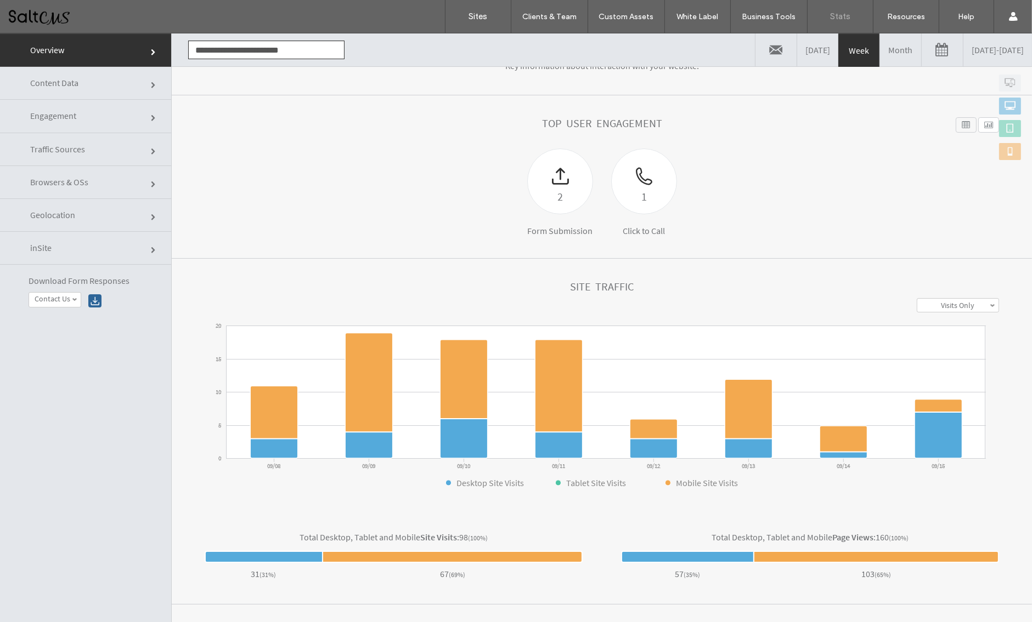
scroll to position [90, 0]
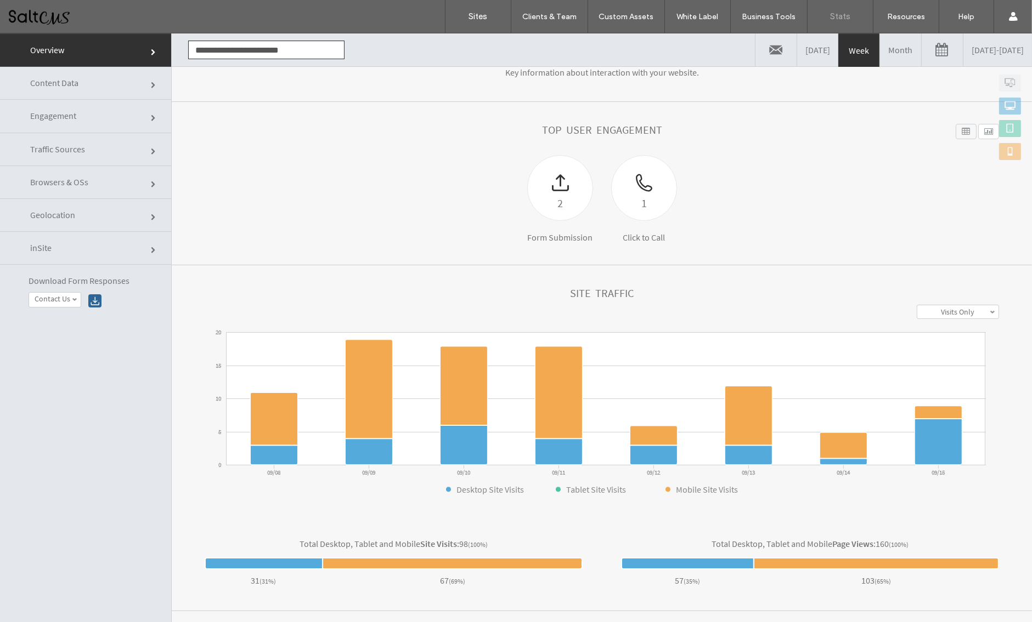
click at [144, 85] on link "Content Data" at bounding box center [85, 83] width 171 height 33
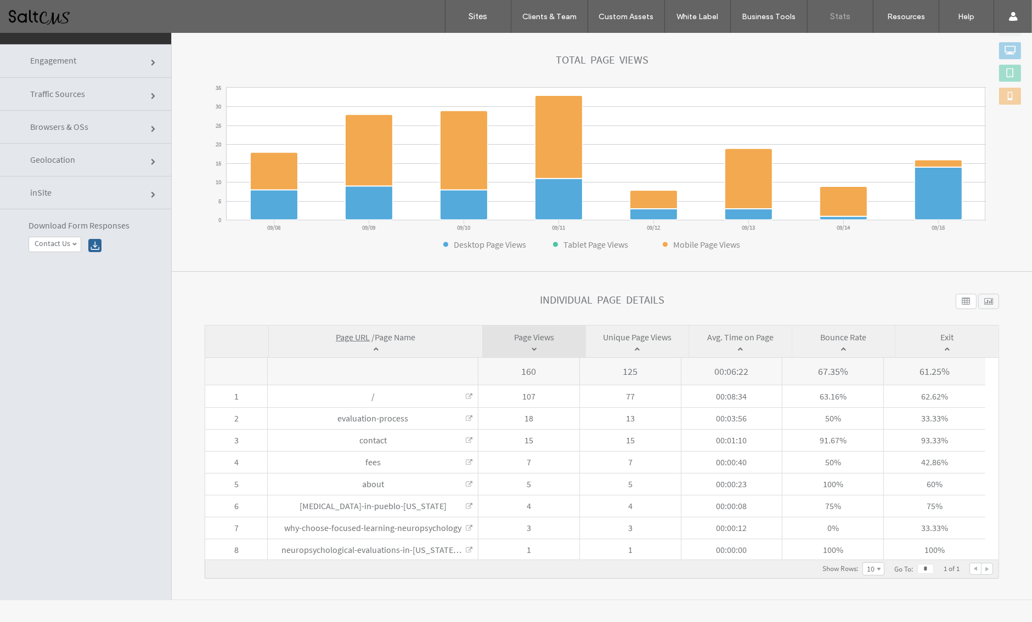
scroll to position [105, 0]
click at [955, 299] on div at bounding box center [965, 302] width 21 height 15
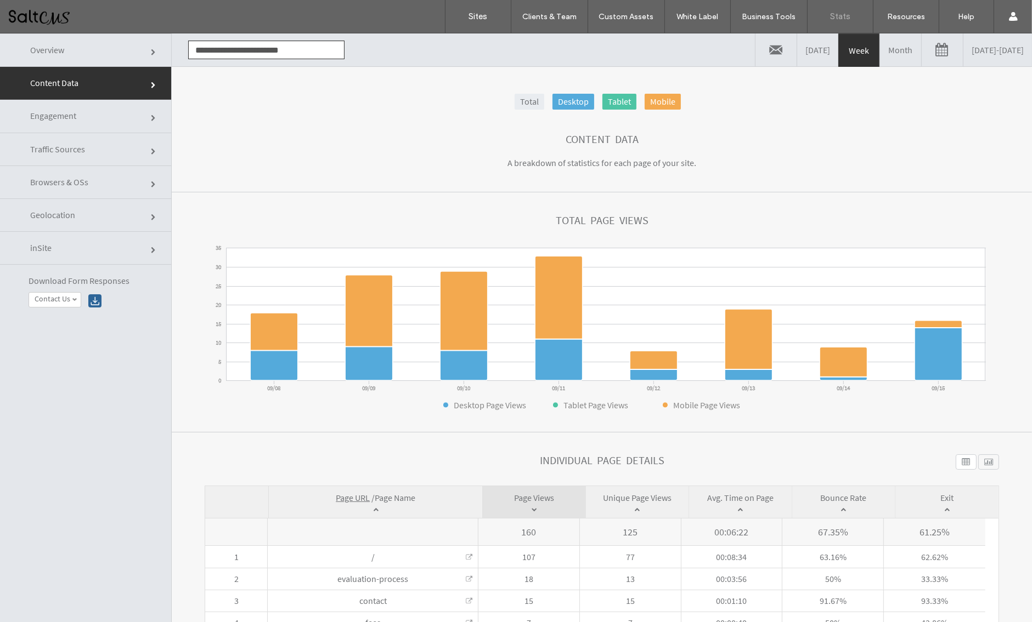
scroll to position [0, 0]
click at [963, 49] on link "09/08/2025 - 09/15/2025" at bounding box center [997, 49] width 69 height 33
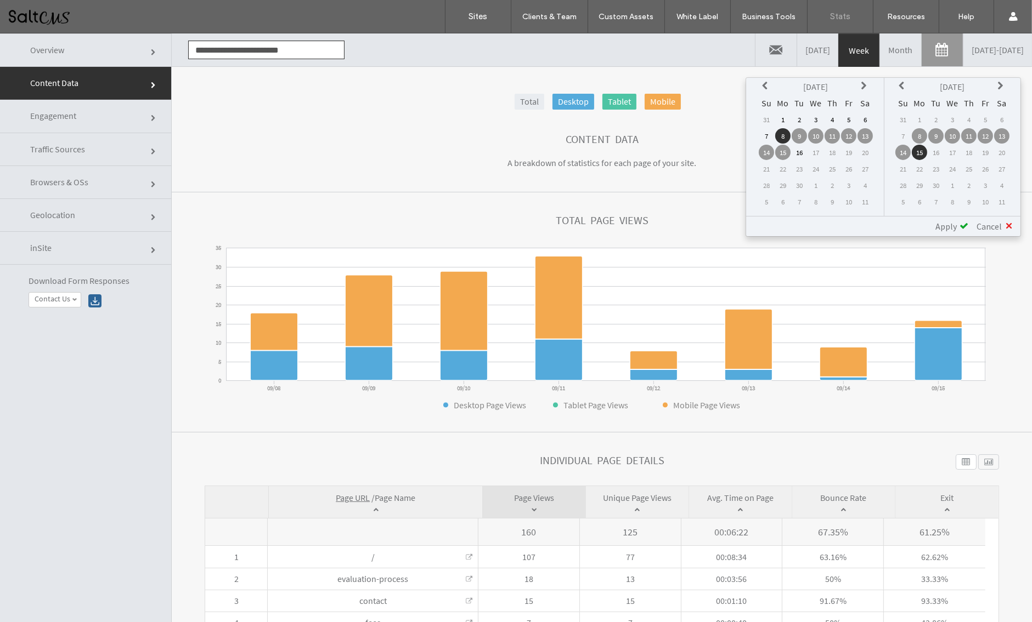
click at [765, 82] on icon at bounding box center [766, 86] width 9 height 9
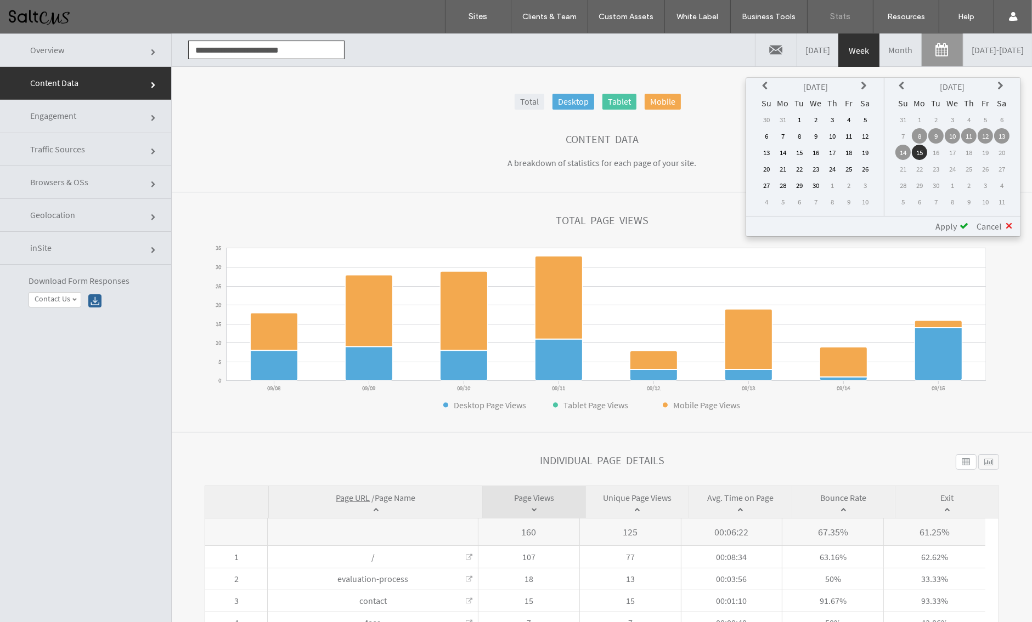
click at [765, 82] on icon at bounding box center [766, 86] width 9 height 9
click at [816, 118] on td "1" at bounding box center [815, 119] width 15 height 15
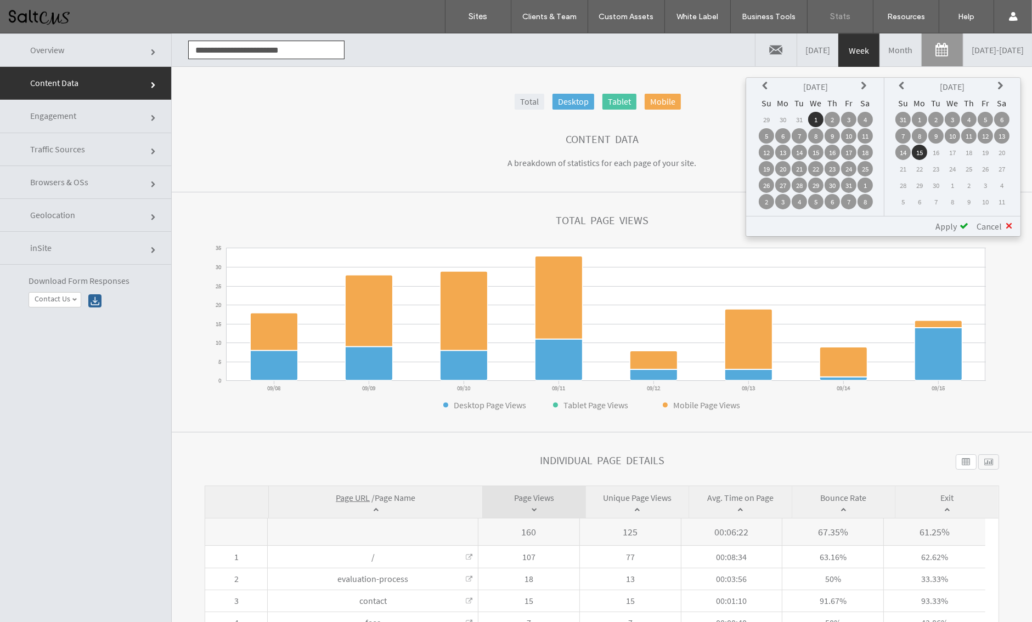
click at [922, 148] on td "15" at bounding box center [918, 152] width 15 height 15
click at [946, 221] on span "Apply" at bounding box center [945, 226] width 21 height 11
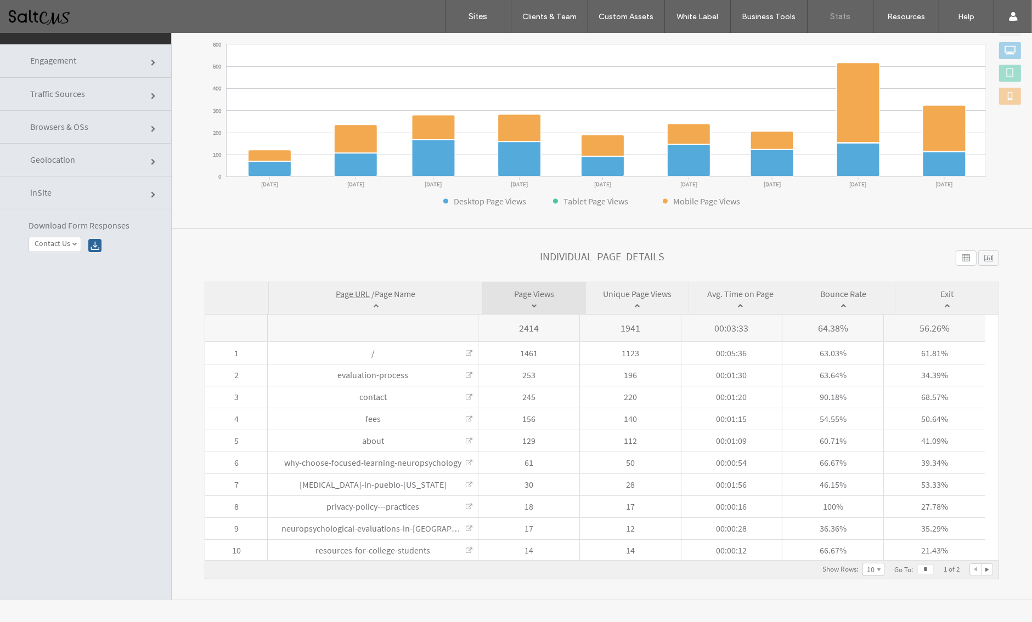
click at [981, 565] on div at bounding box center [986, 569] width 11 height 11
type input "*"
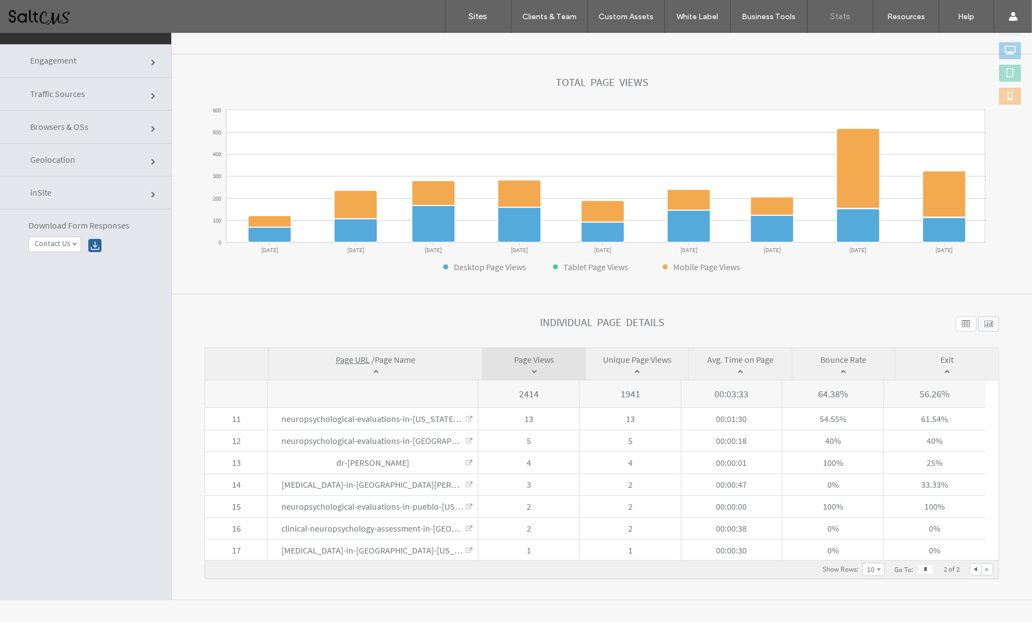
scroll to position [55, 0]
click at [144, 61] on link "Engagement" at bounding box center [85, 60] width 171 height 33
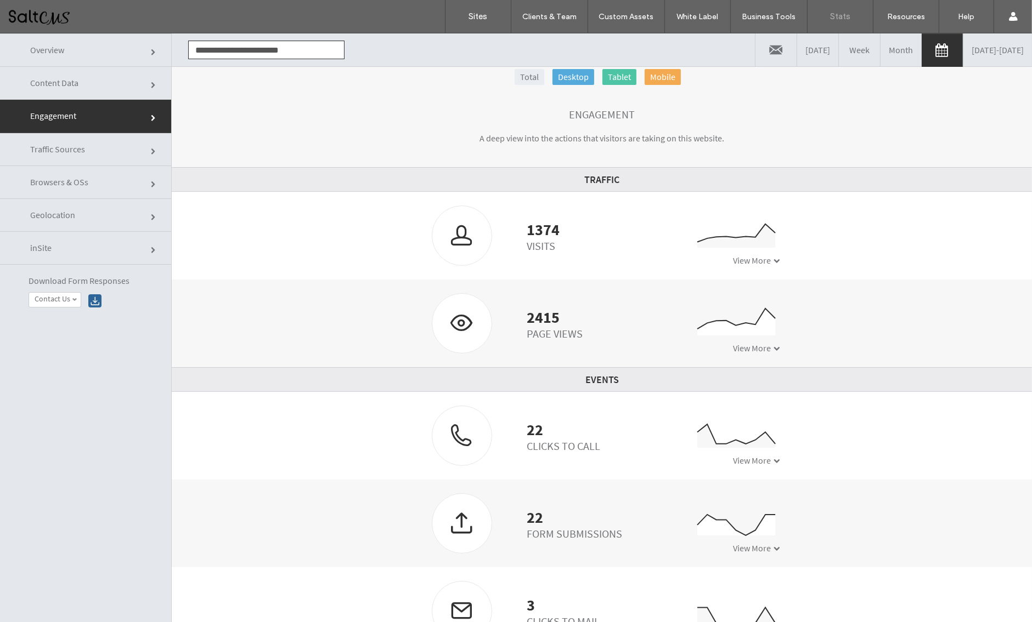
scroll to position [0, 0]
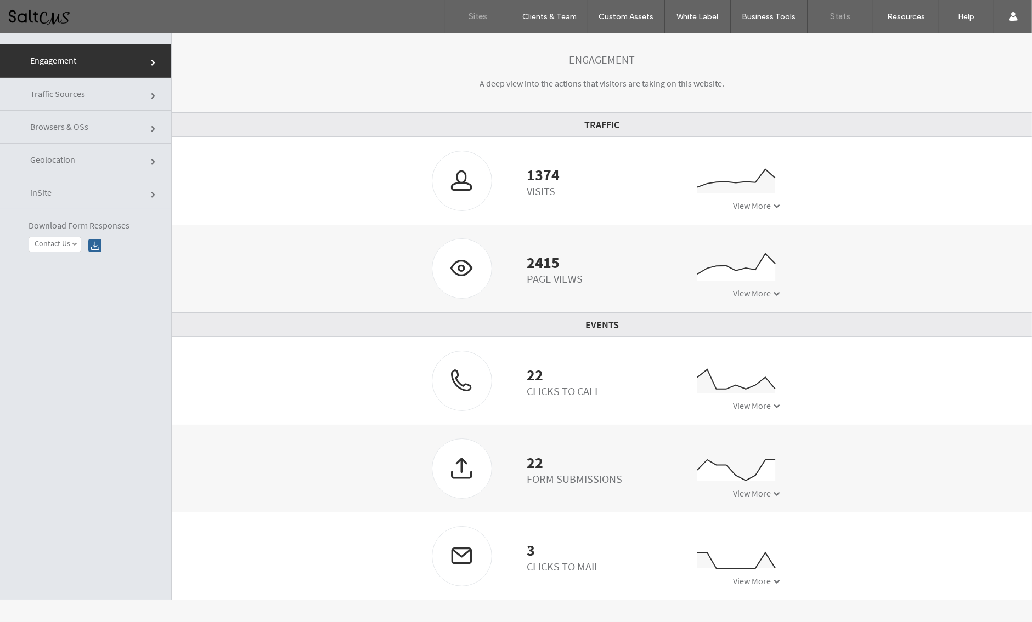
click at [480, 14] on label "Sites" at bounding box center [478, 17] width 19 height 10
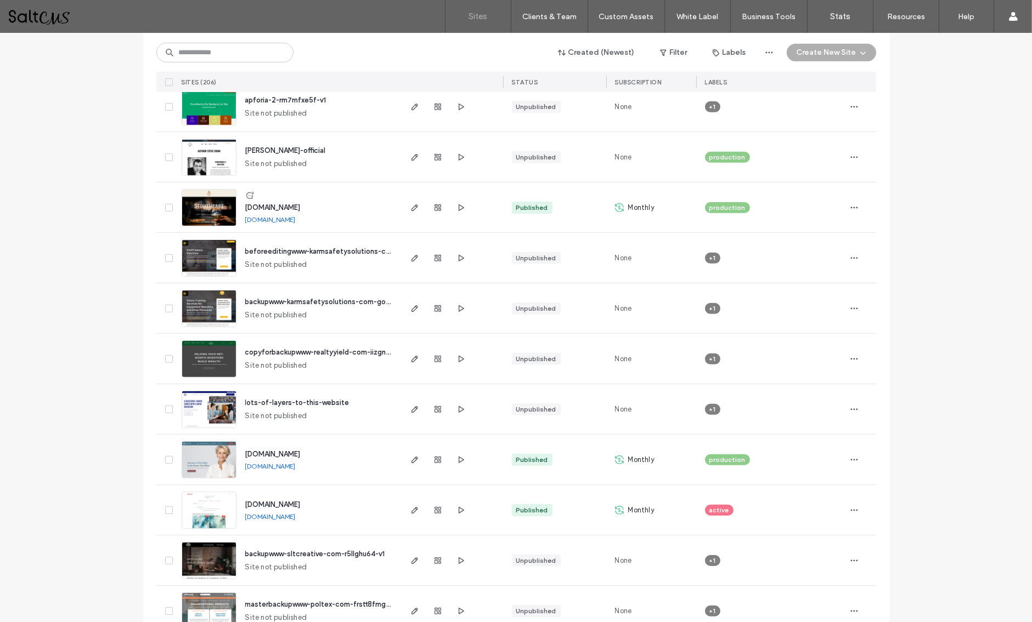
scroll to position [741, 0]
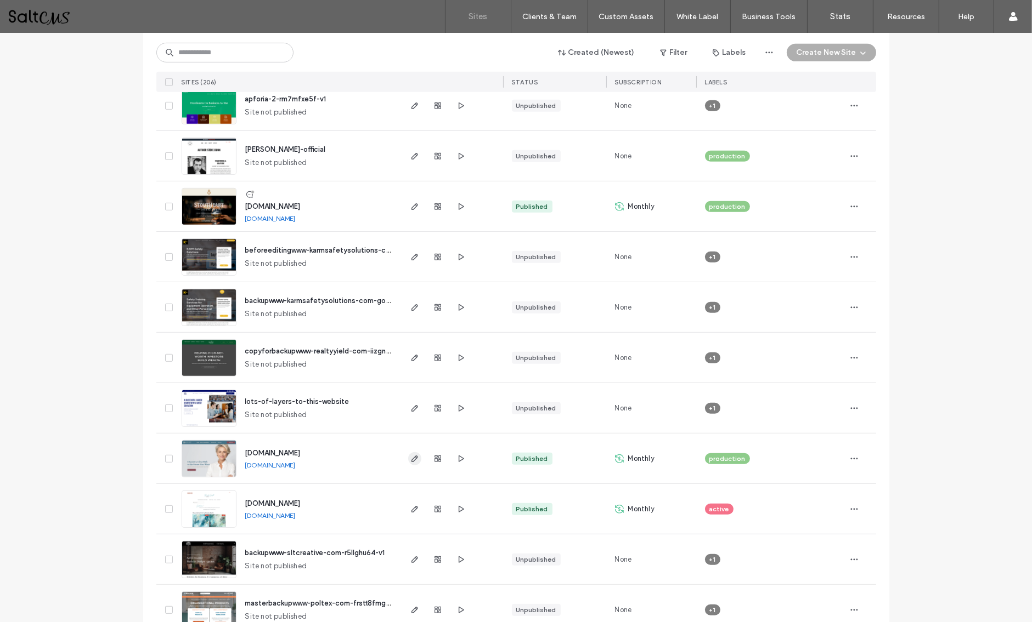
click at [412, 455] on icon "button" at bounding box center [414, 459] width 9 height 9
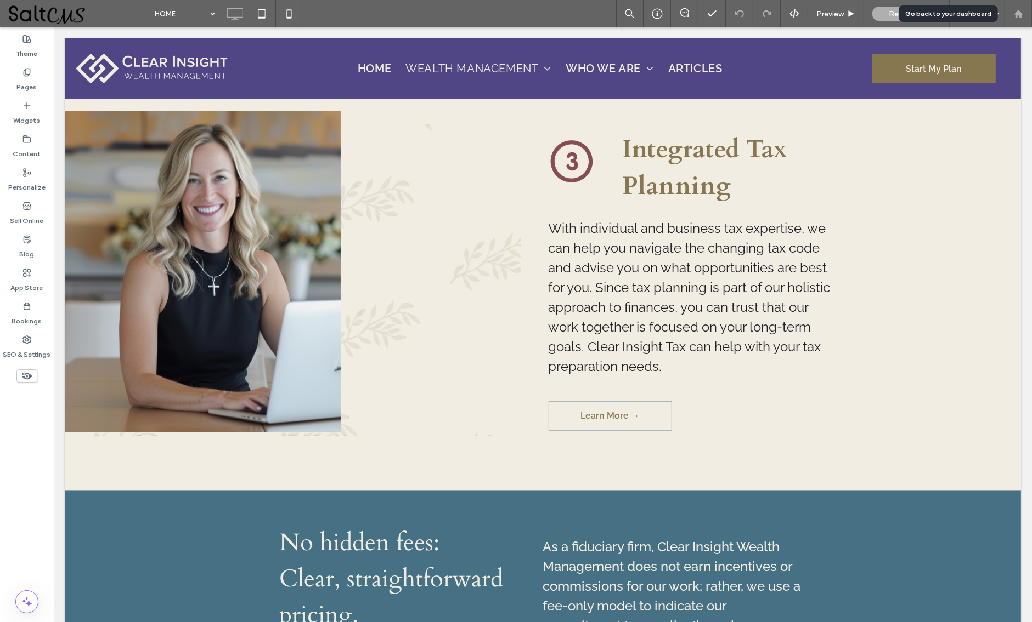
click at [1010, 19] on div at bounding box center [1017, 13] width 27 height 27
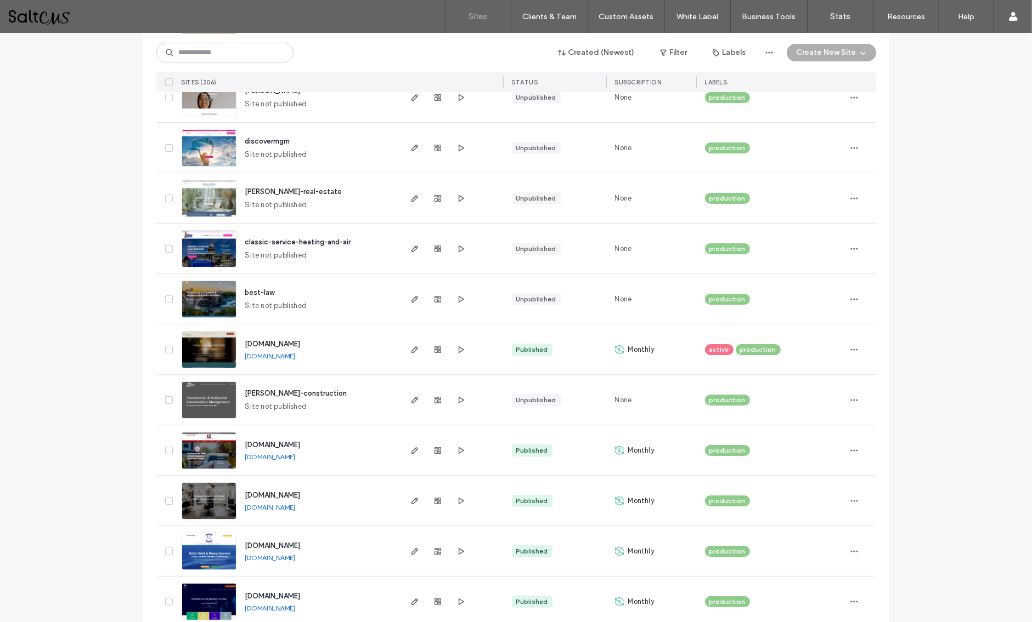
scroll to position [199, 0]
